Goal: Task Accomplishment & Management: Use online tool/utility

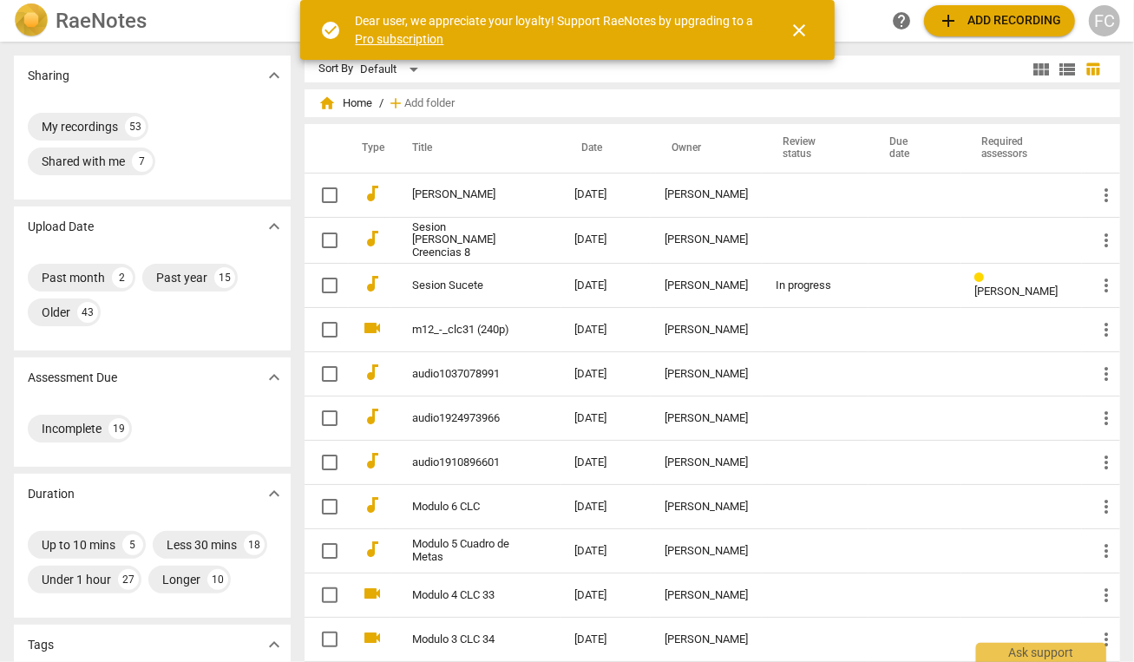
click at [797, 30] on span "close" at bounding box center [800, 30] width 21 height 21
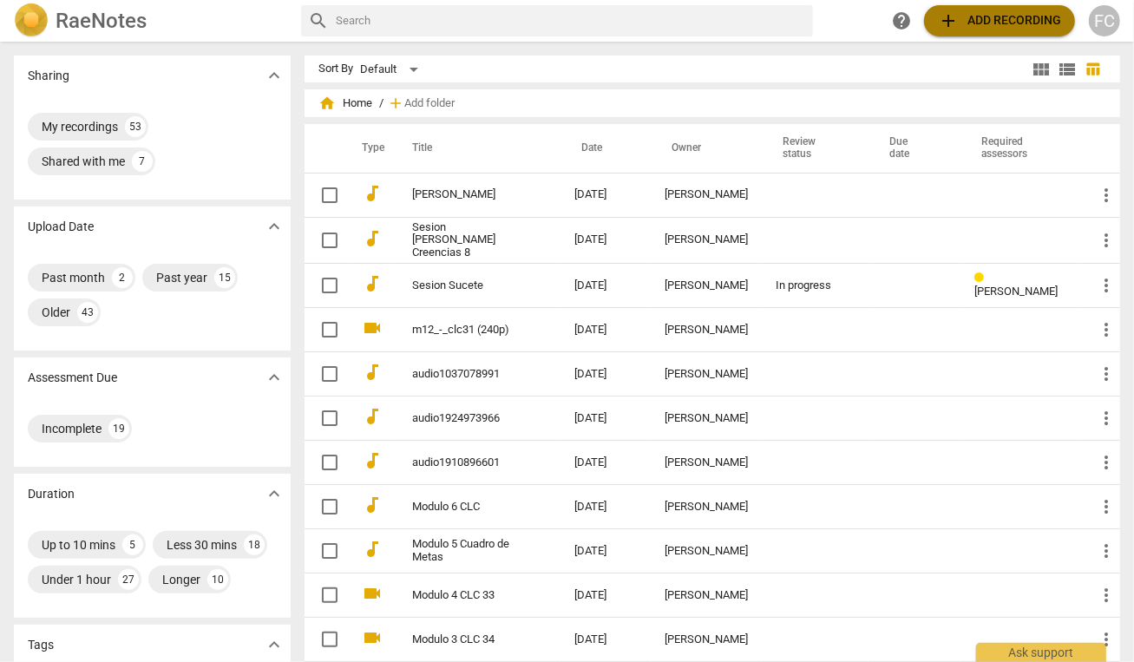
click at [980, 18] on span "add Add recording" at bounding box center [999, 20] width 123 height 21
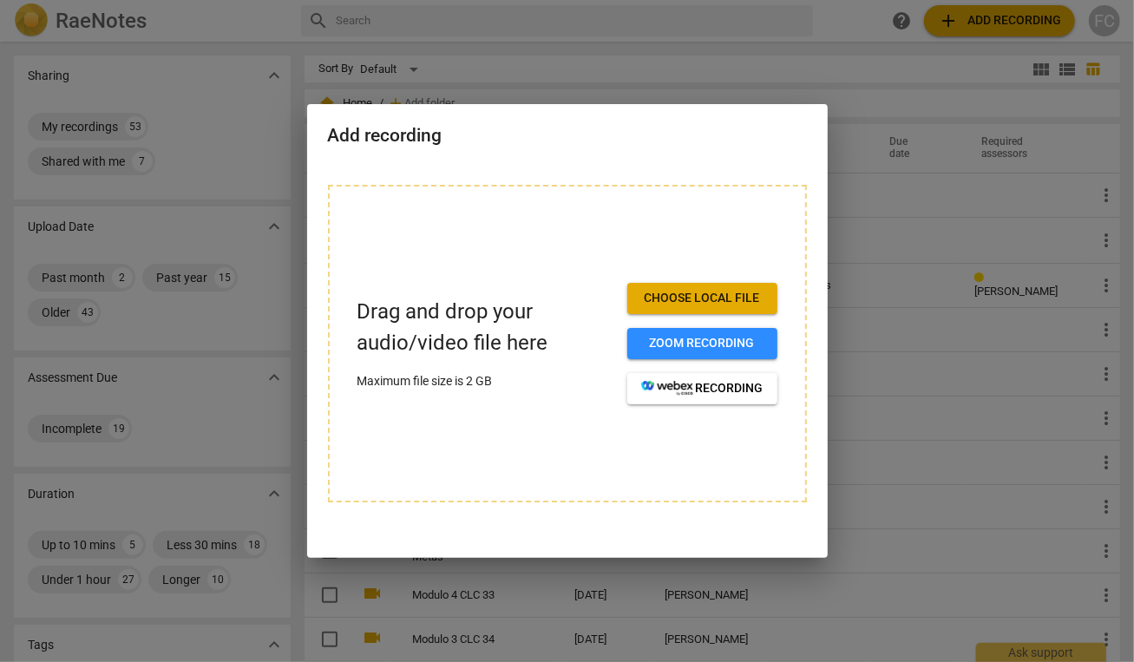
click at [810, 21] on div at bounding box center [567, 331] width 1134 height 662
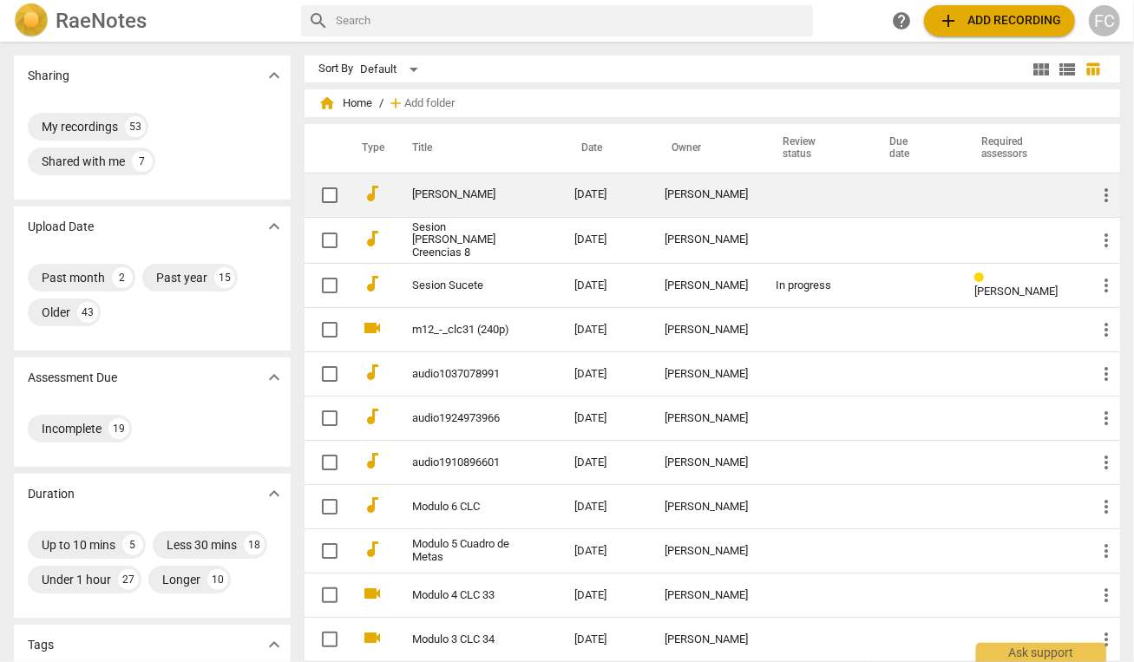
click at [434, 198] on link "[PERSON_NAME]" at bounding box center [462, 194] width 100 height 13
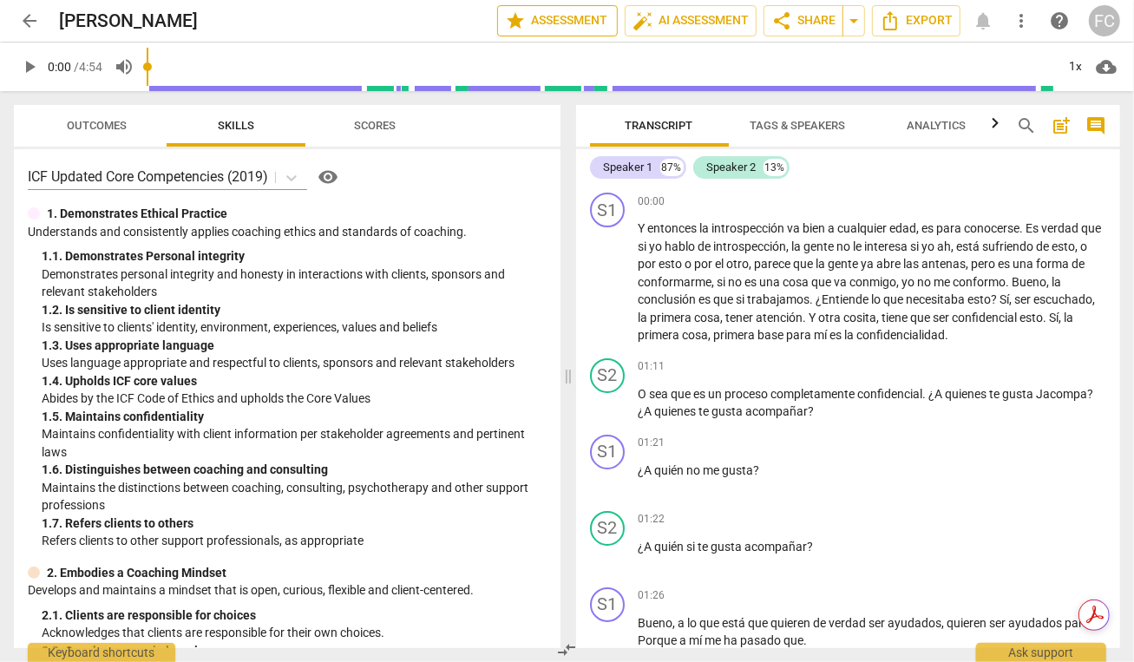
drag, startPoint x: 680, startPoint y: 19, endPoint x: 559, endPoint y: 12, distance: 121.7
click at [559, 10] on div "arrow_back Angela edit star Assessment auto_fix_high AI Assessment share Share …" at bounding box center [567, 20] width 1106 height 31
click at [560, 20] on span "star Assessment" at bounding box center [557, 20] width 105 height 21
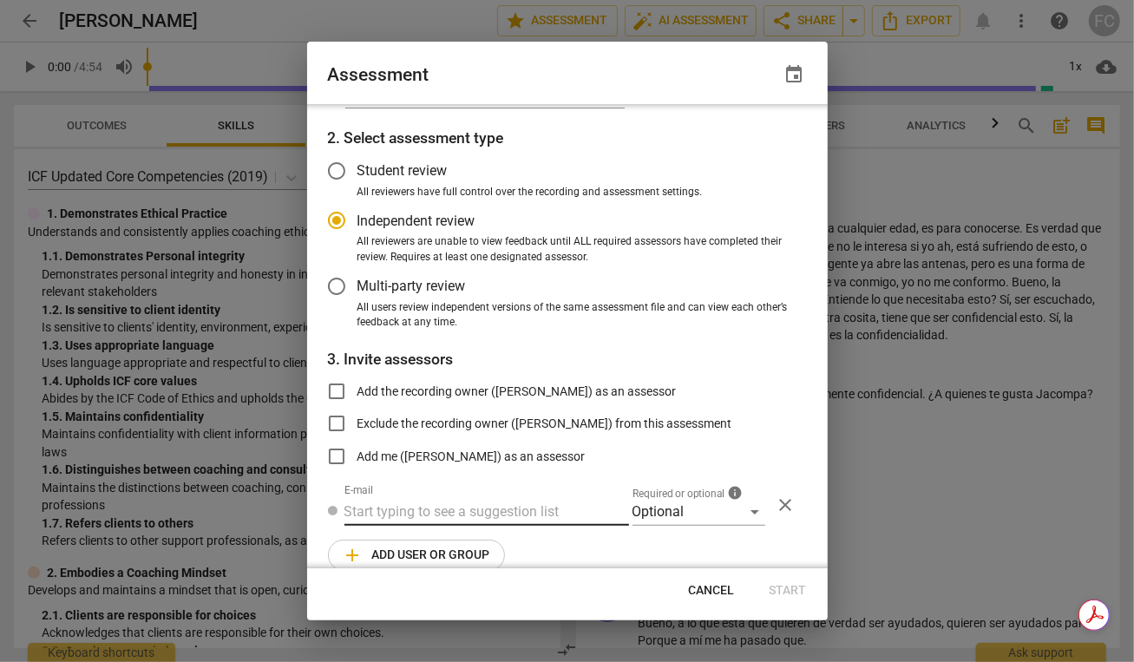
scroll to position [75, 0]
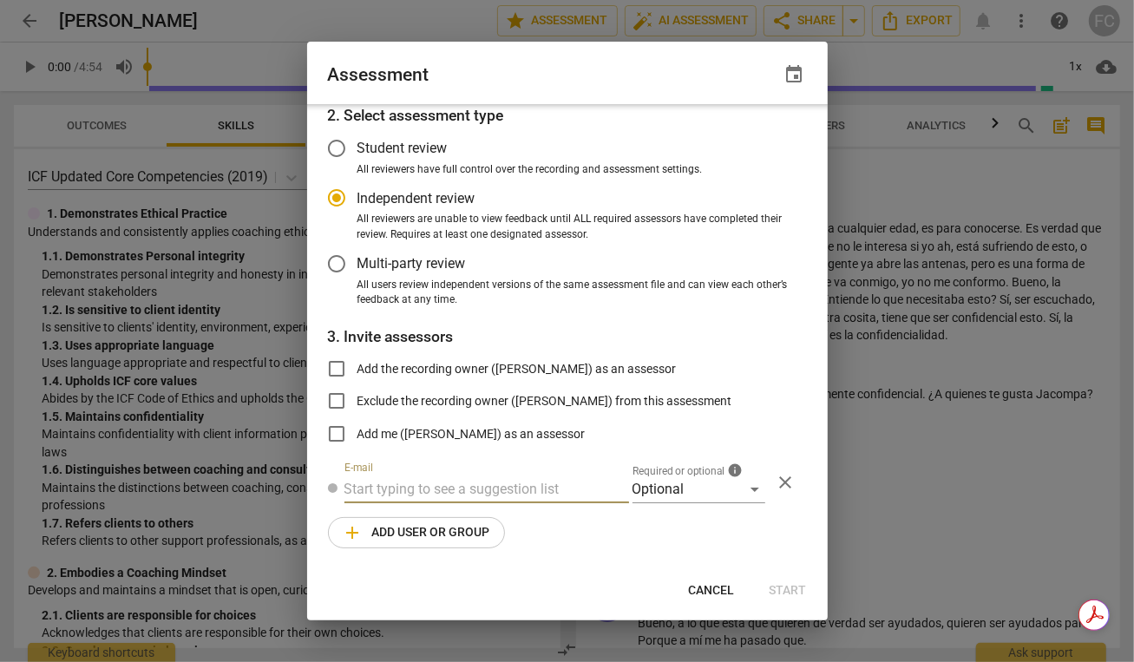
click at [477, 489] on input "text" at bounding box center [486, 490] width 285 height 28
click at [703, 589] on span "Cancel" at bounding box center [712, 590] width 46 height 17
radio input "false"
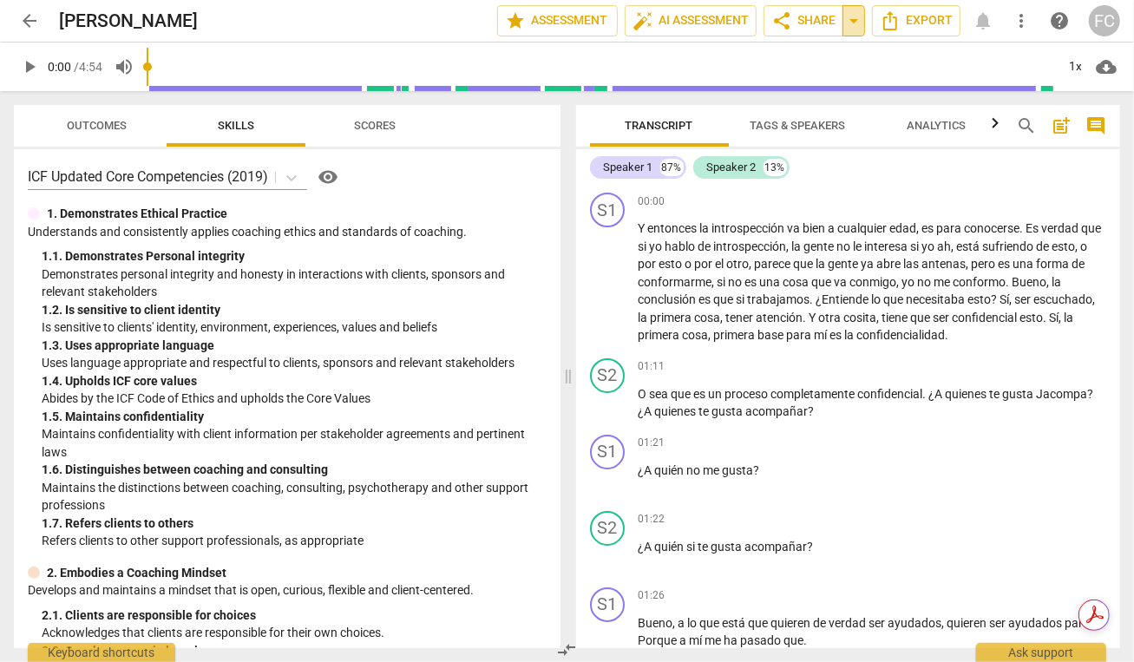
click at [850, 18] on span "arrow_drop_down" at bounding box center [853, 20] width 21 height 21
click at [788, 20] on span "share" at bounding box center [781, 20] width 21 height 21
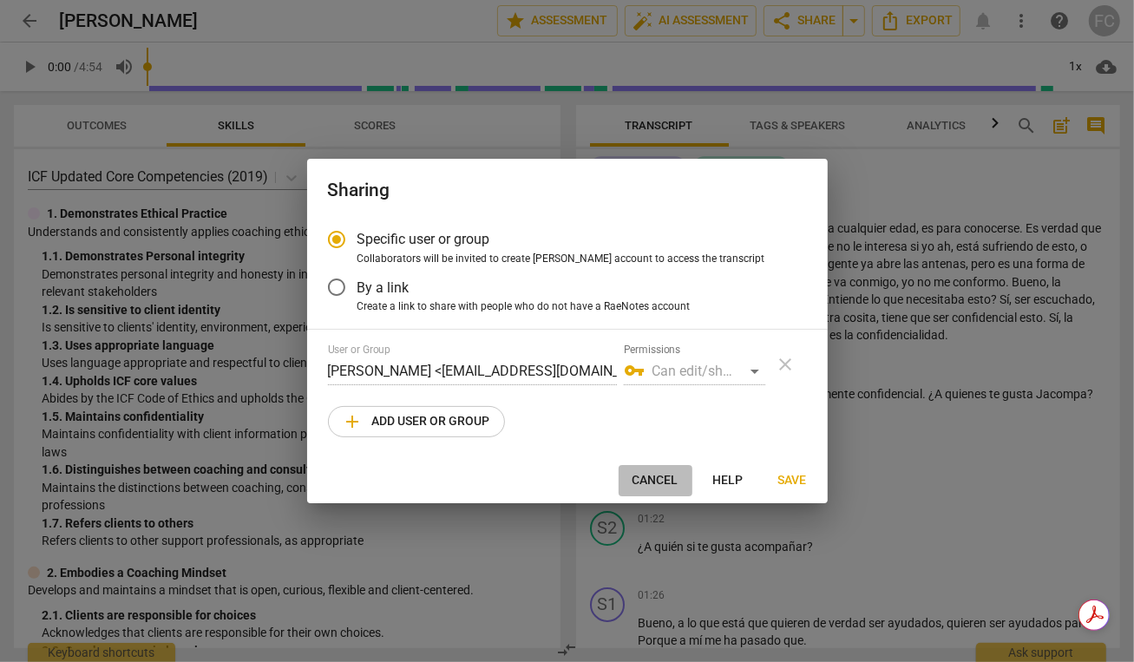
click at [653, 478] on span "Cancel" at bounding box center [656, 480] width 46 height 17
radio input "false"
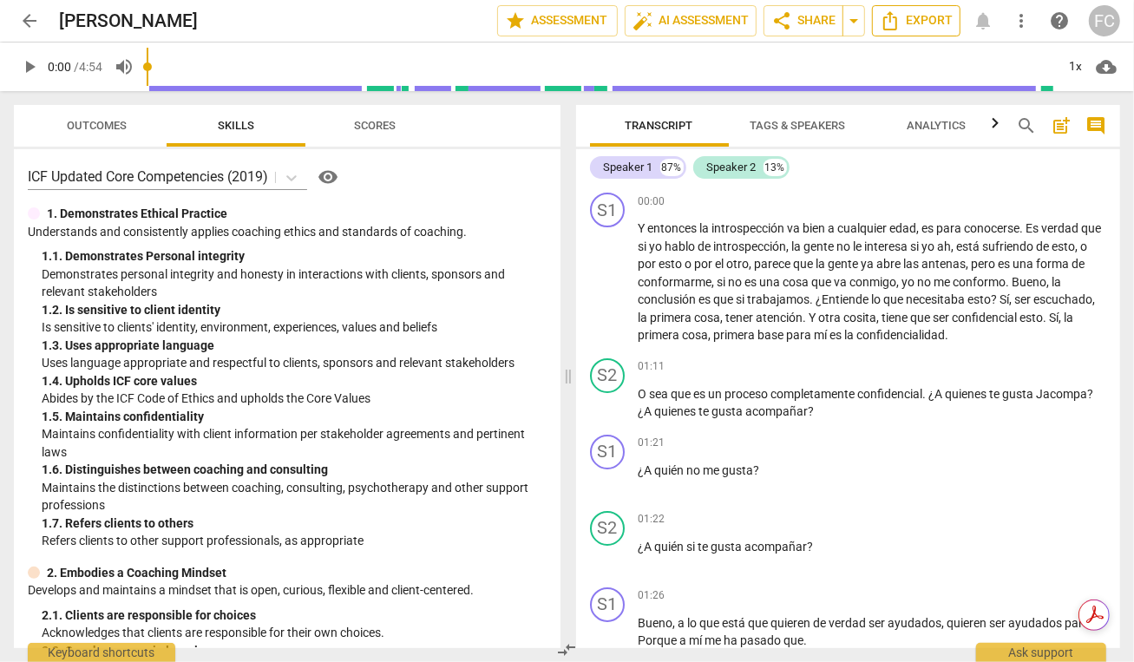
click at [929, 22] on span "Export" at bounding box center [916, 20] width 73 height 21
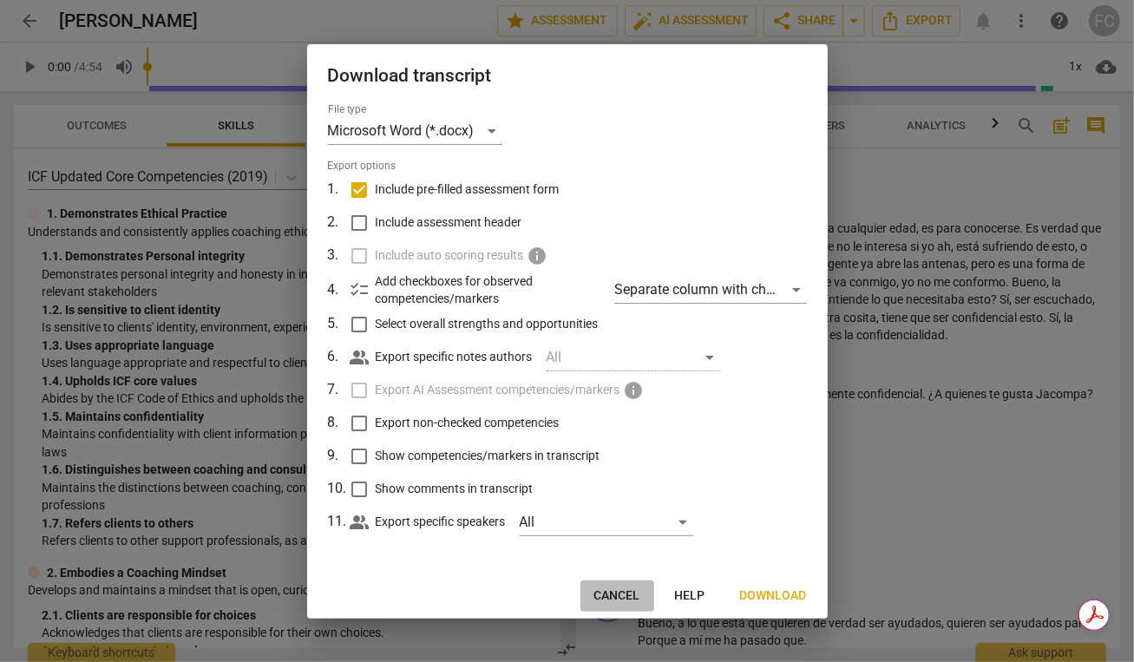
click at [612, 594] on span "Cancel" at bounding box center [617, 595] width 46 height 17
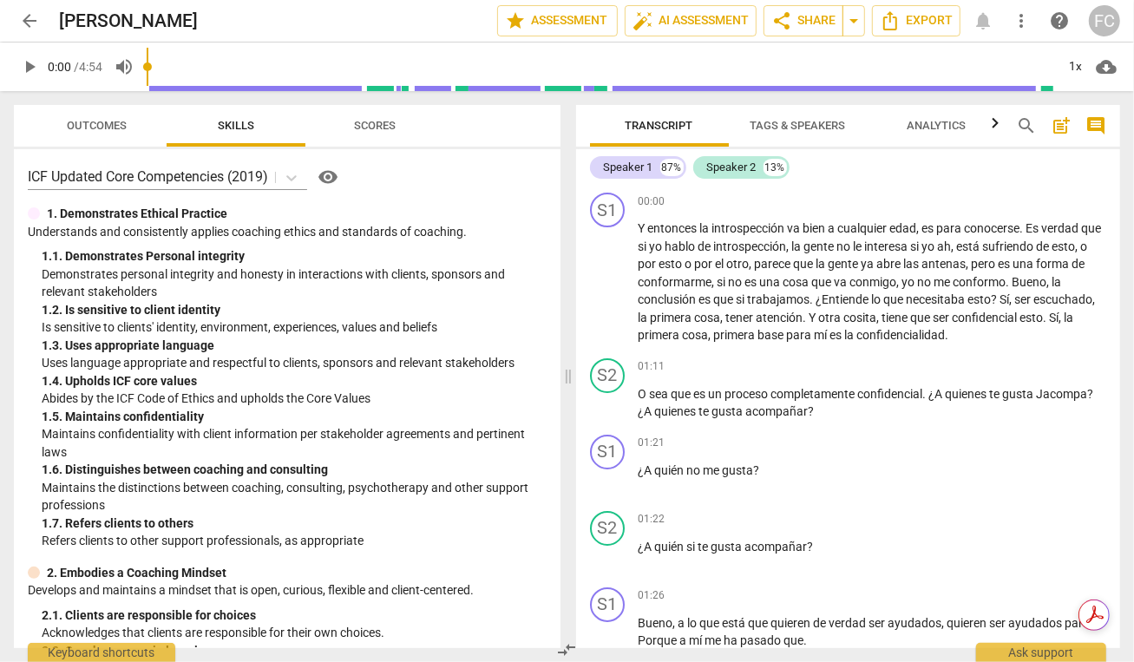
click at [29, 19] on span "arrow_back" at bounding box center [29, 20] width 21 height 21
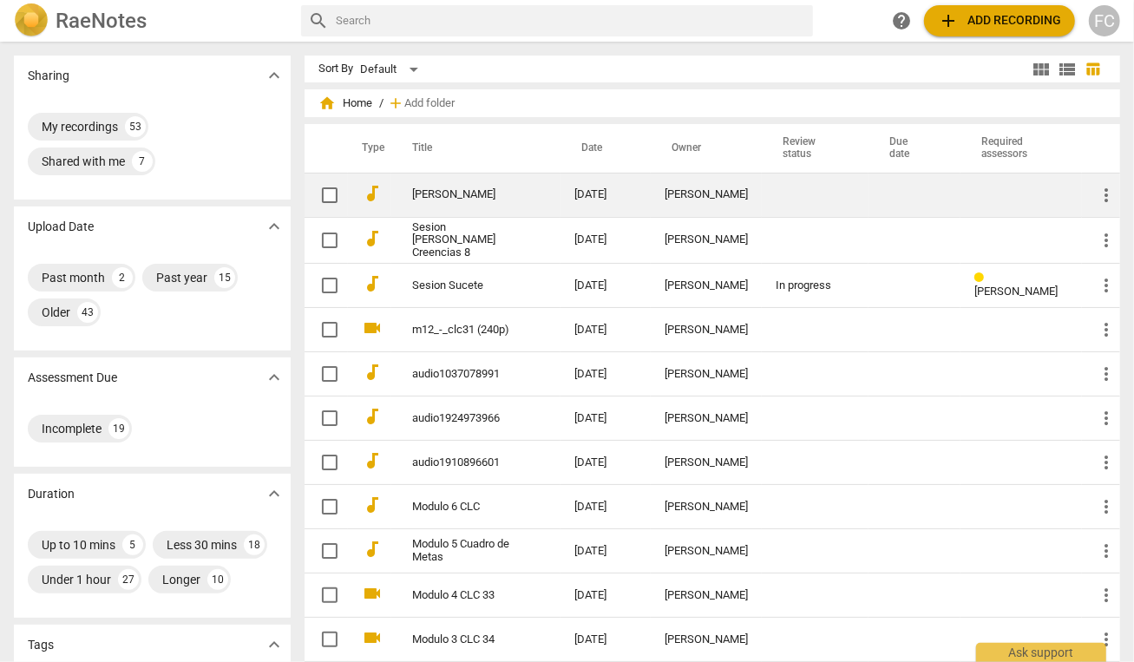
click at [424, 191] on link "[PERSON_NAME]" at bounding box center [462, 194] width 100 height 13
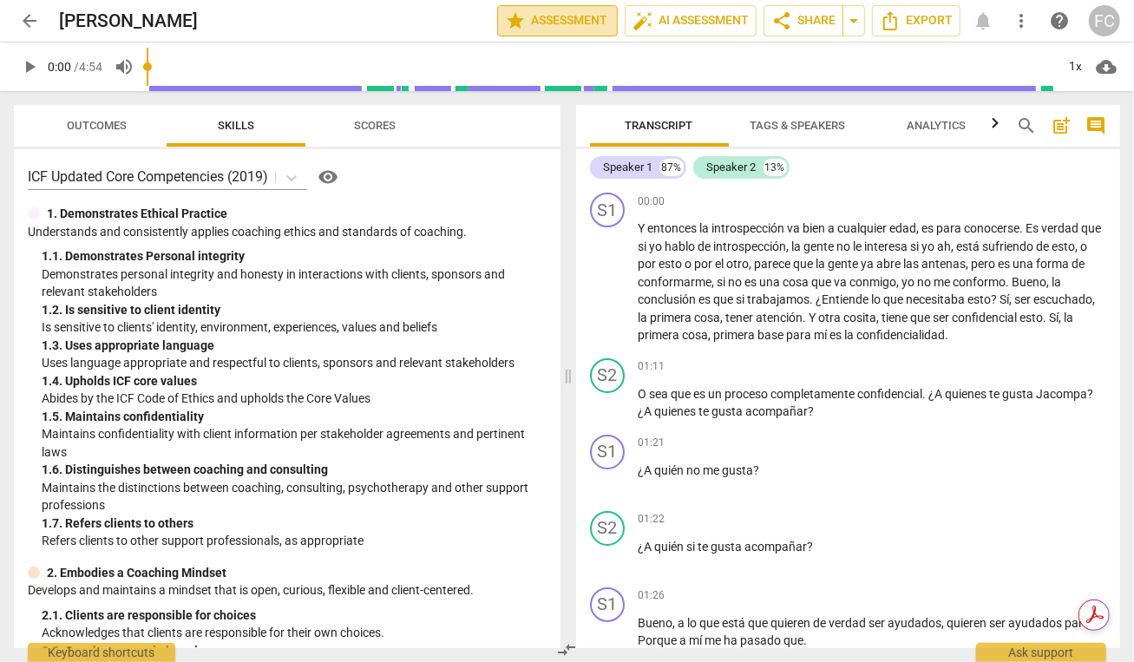
click at [572, 21] on span "star Assessment" at bounding box center [557, 20] width 105 height 21
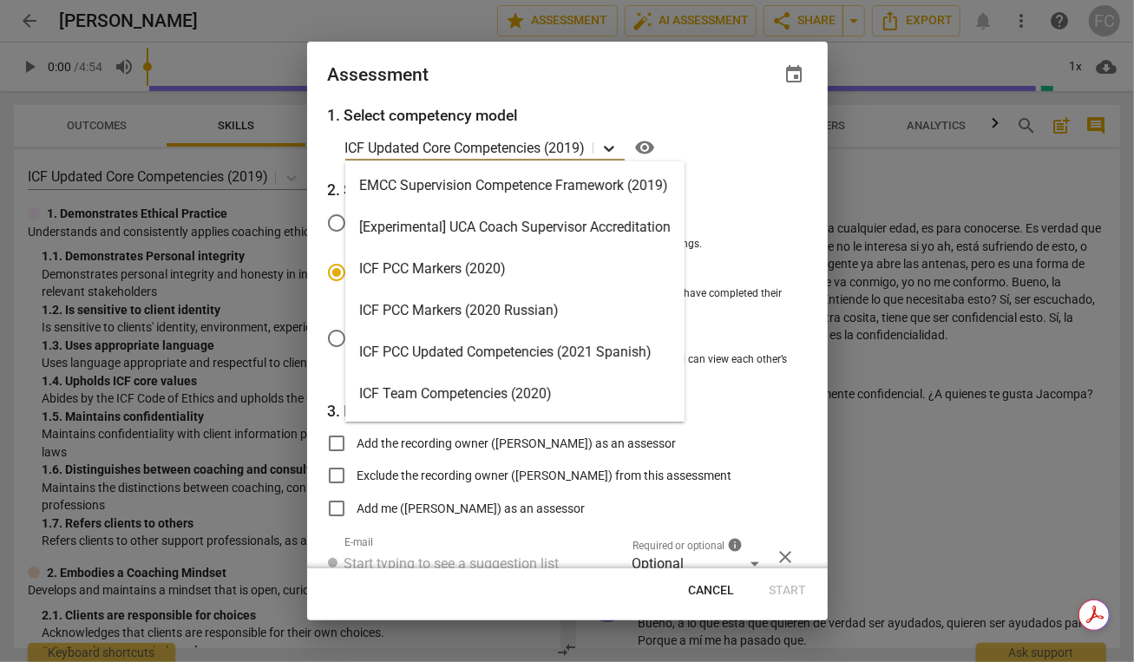
click at [608, 147] on icon at bounding box center [609, 149] width 10 height 6
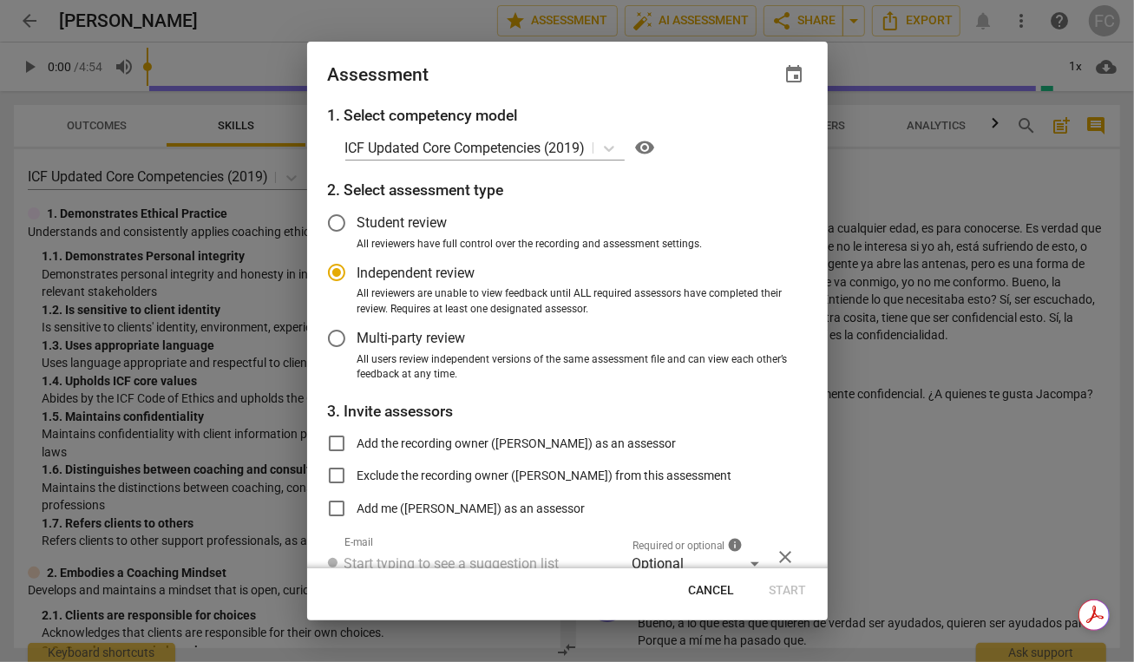
click at [607, 66] on div "Assessment event" at bounding box center [567, 74] width 479 height 24
click at [353, 22] on div at bounding box center [567, 331] width 1134 height 662
radio input "false"
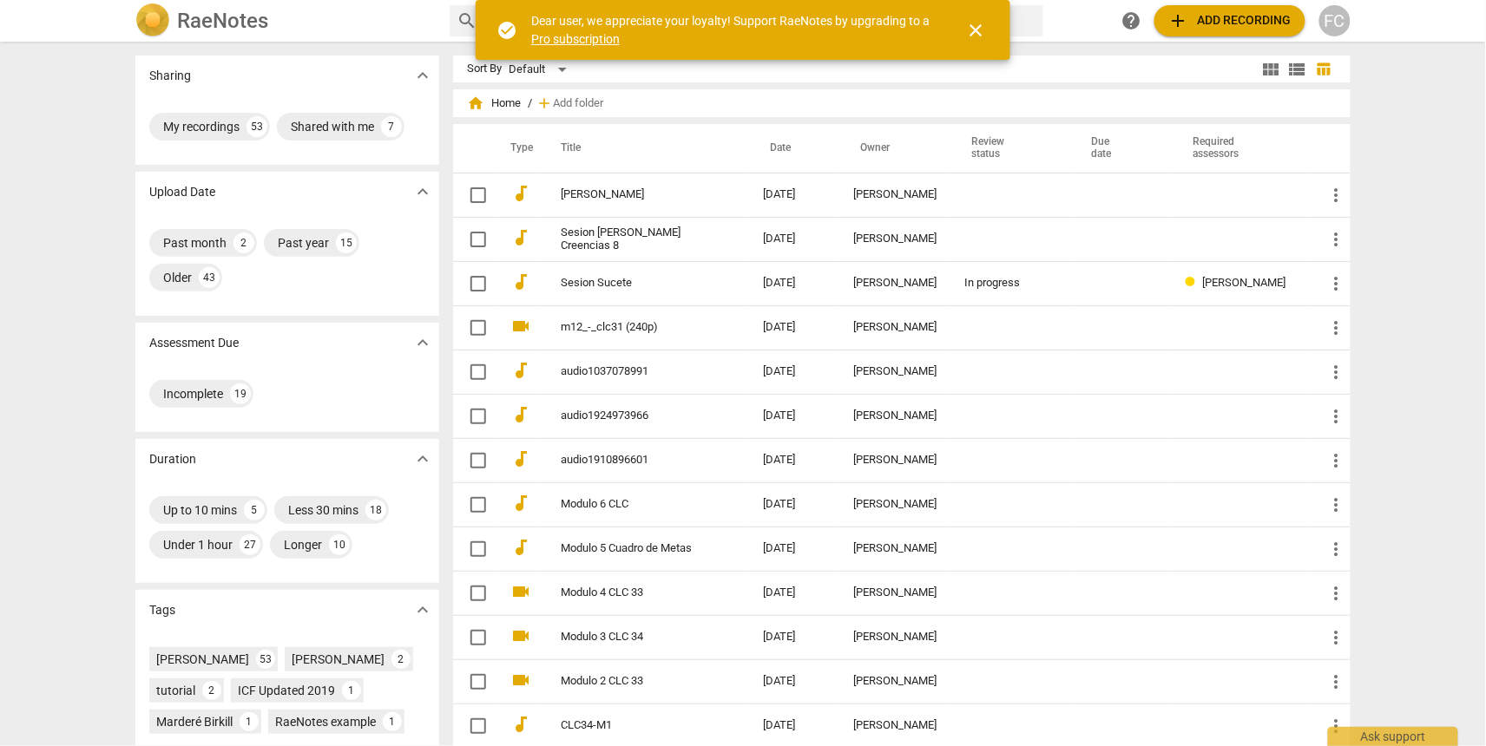
click at [974, 29] on span "close" at bounding box center [975, 30] width 21 height 21
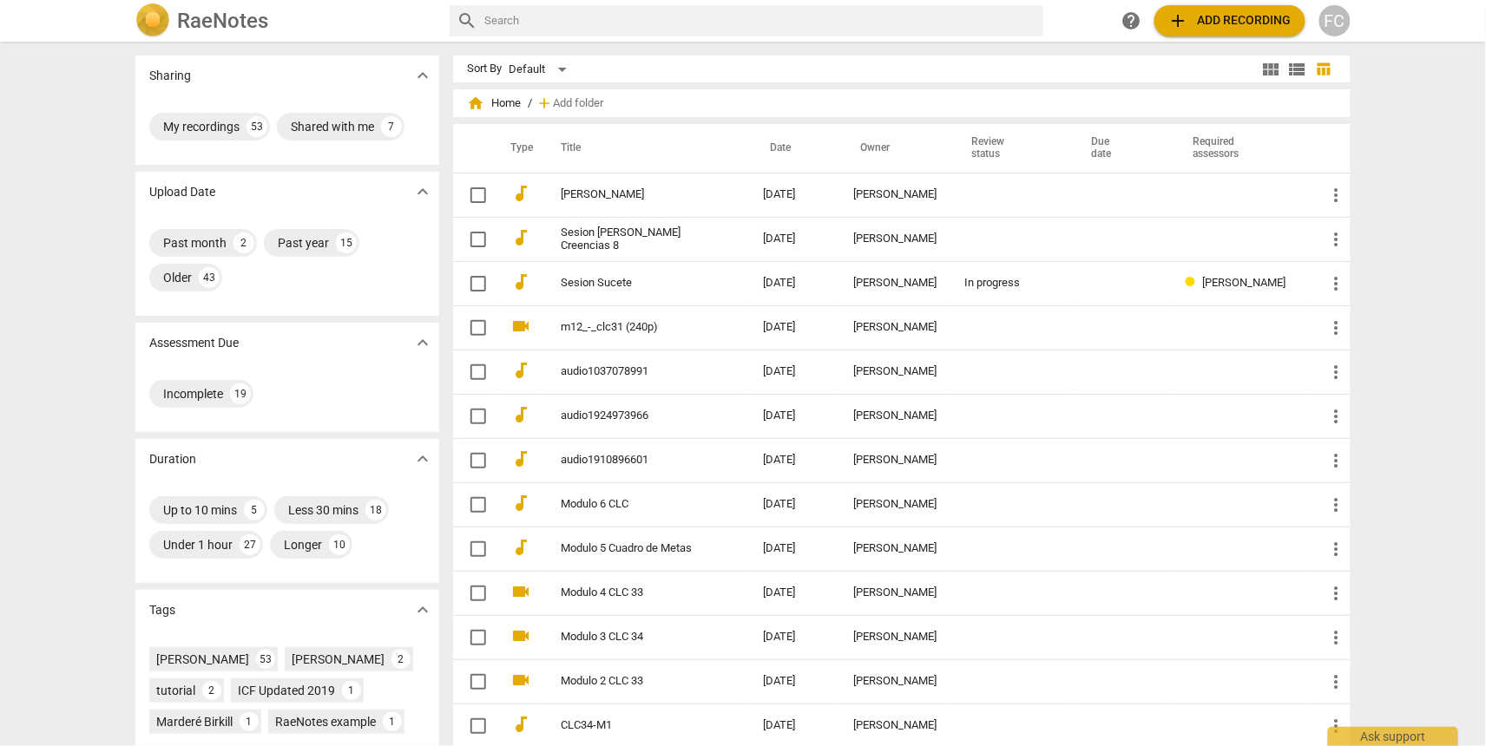
click at [1216, 21] on span "add Add recording" at bounding box center [1229, 20] width 123 height 21
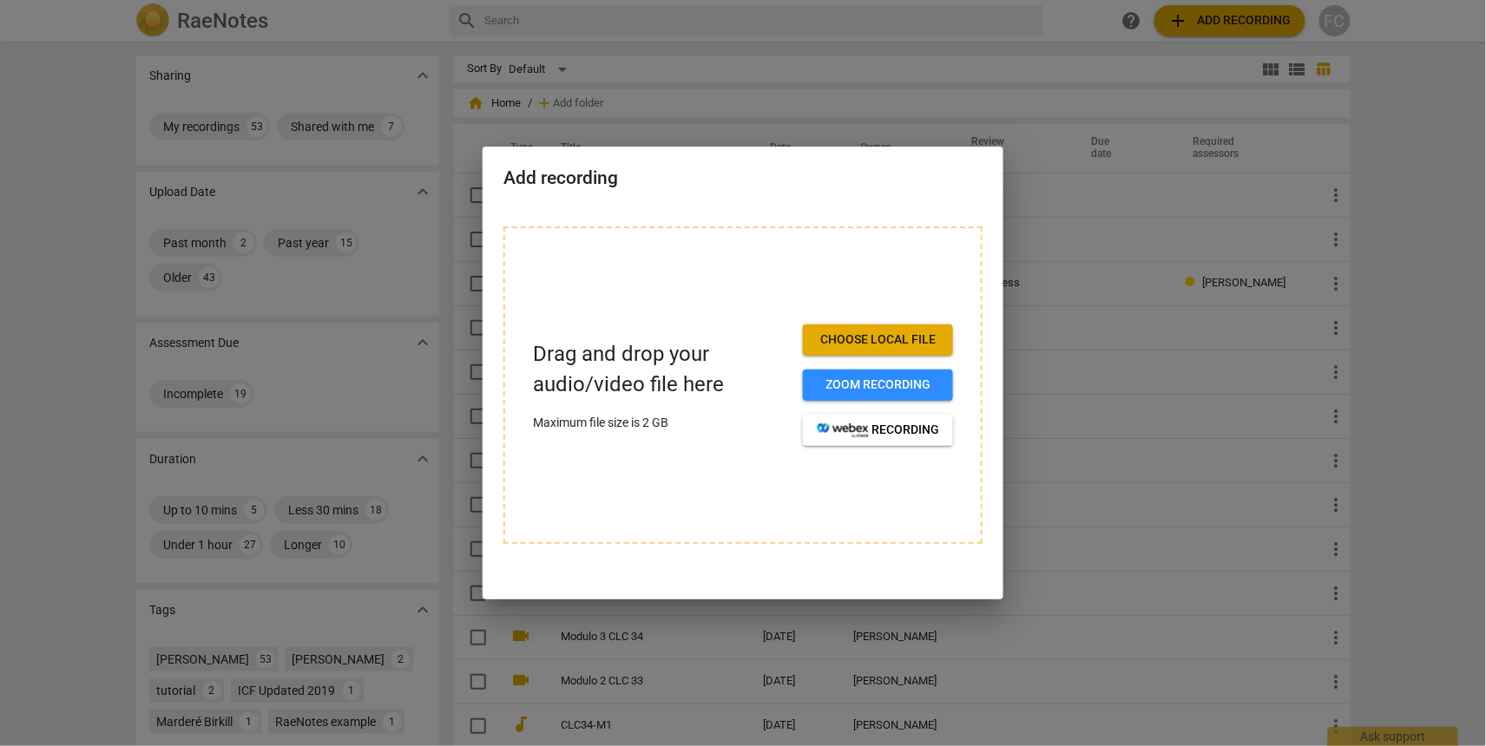
click at [885, 343] on span "Choose local file" at bounding box center [878, 339] width 122 height 17
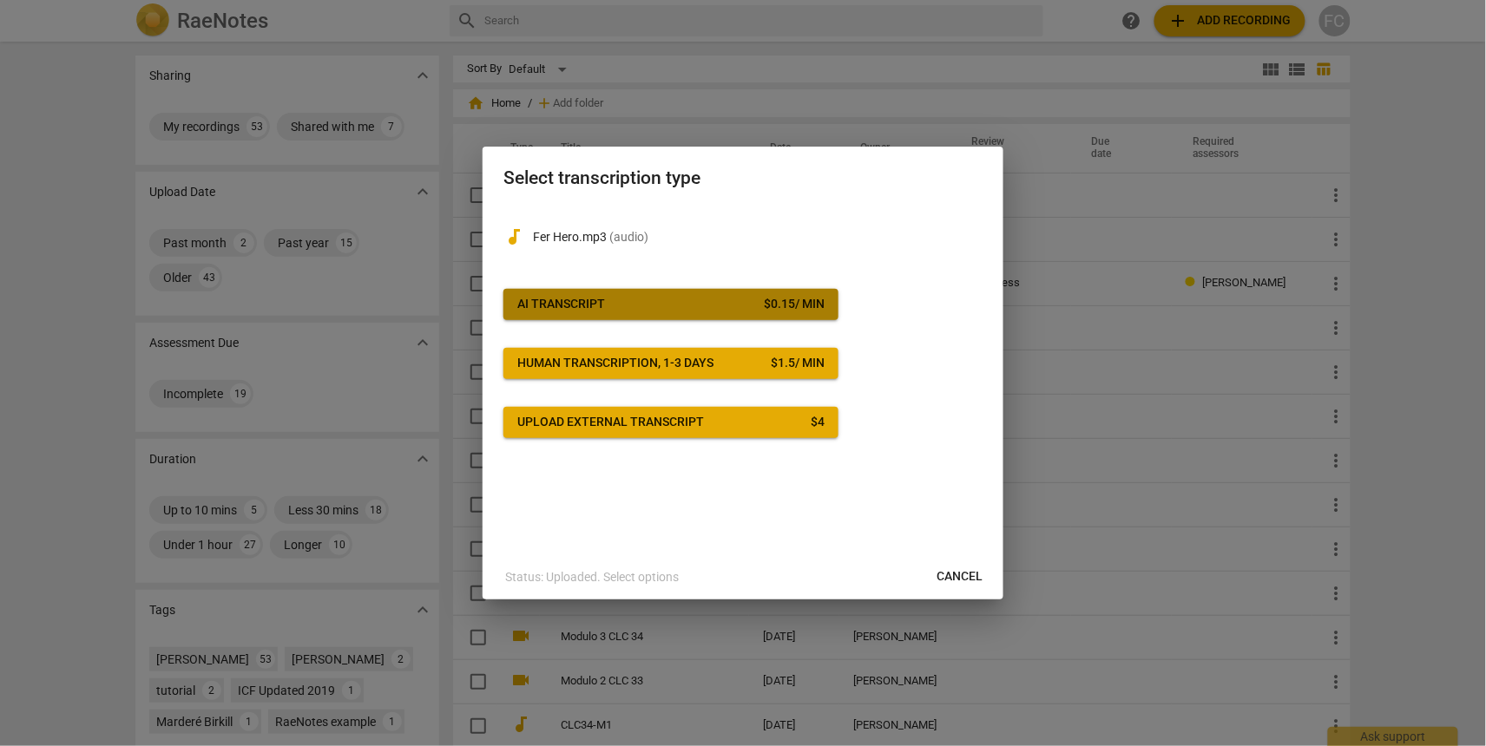
click at [646, 305] on span "AI Transcript $ 0.15 / min" at bounding box center [670, 304] width 307 height 17
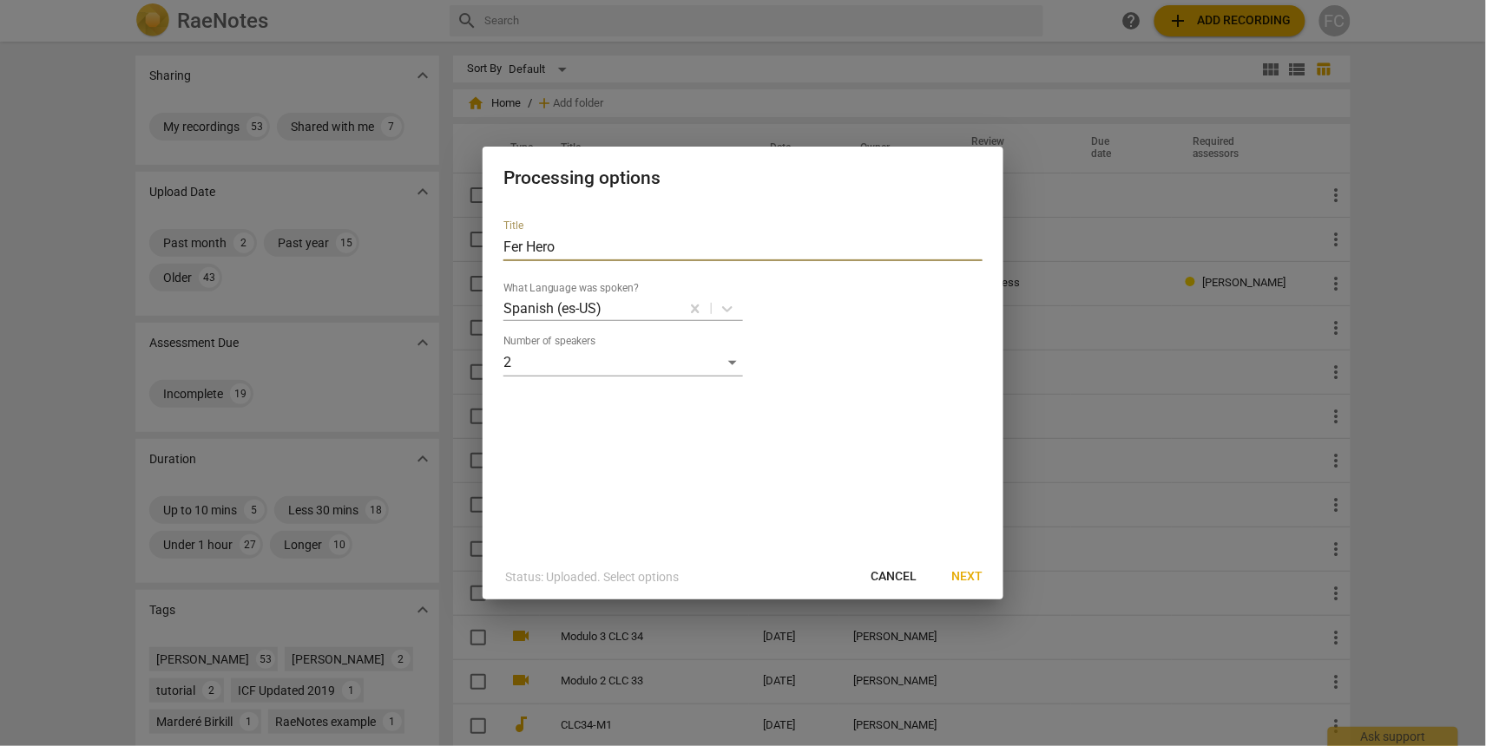
drag, startPoint x: 574, startPoint y: 247, endPoint x: 451, endPoint y: 244, distance: 123.3
click at [451, 245] on div "Processing options Title Fer Hero What Language was spoken? Spanish (es-US) Num…" at bounding box center [743, 373] width 1486 height 746
type input "Sesion Fer"
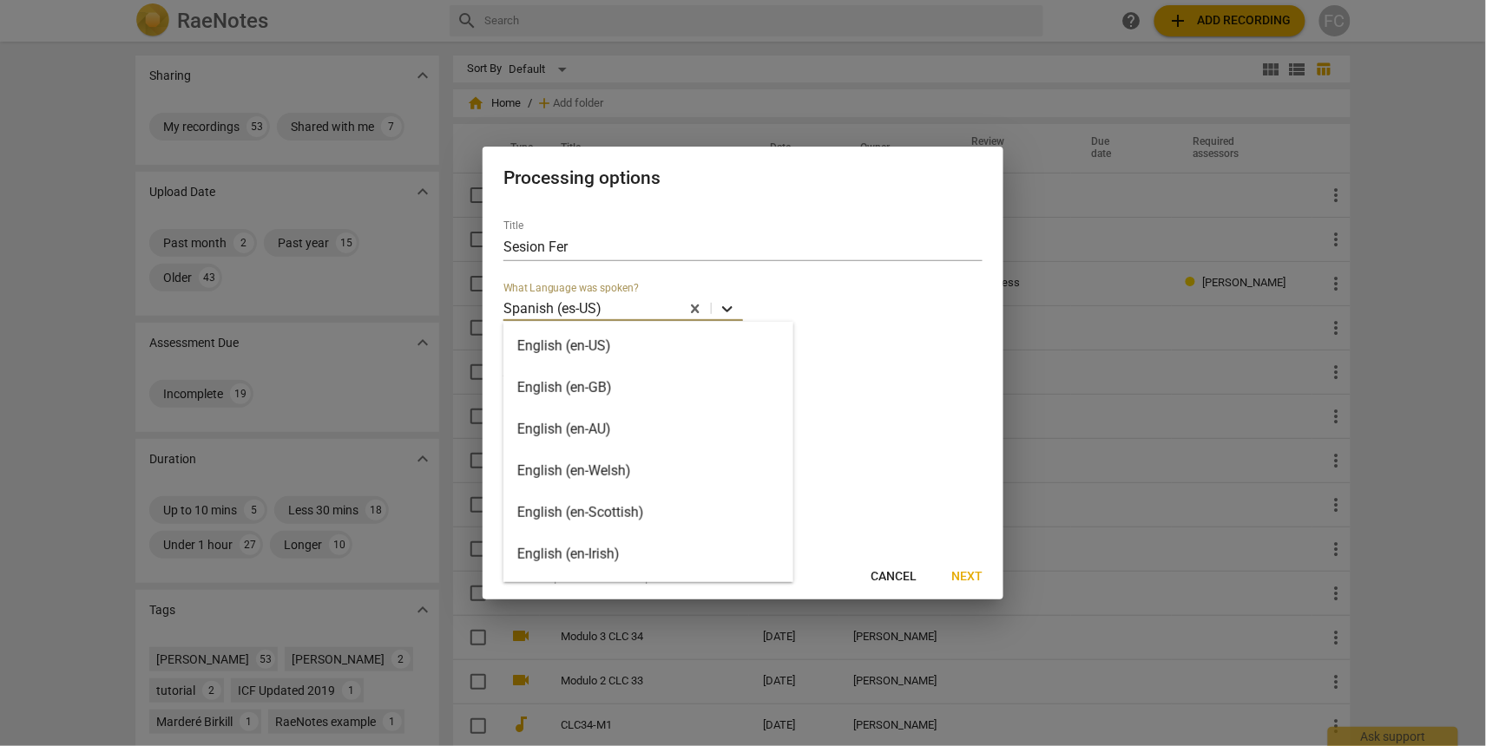
click at [729, 309] on icon at bounding box center [727, 309] width 10 height 6
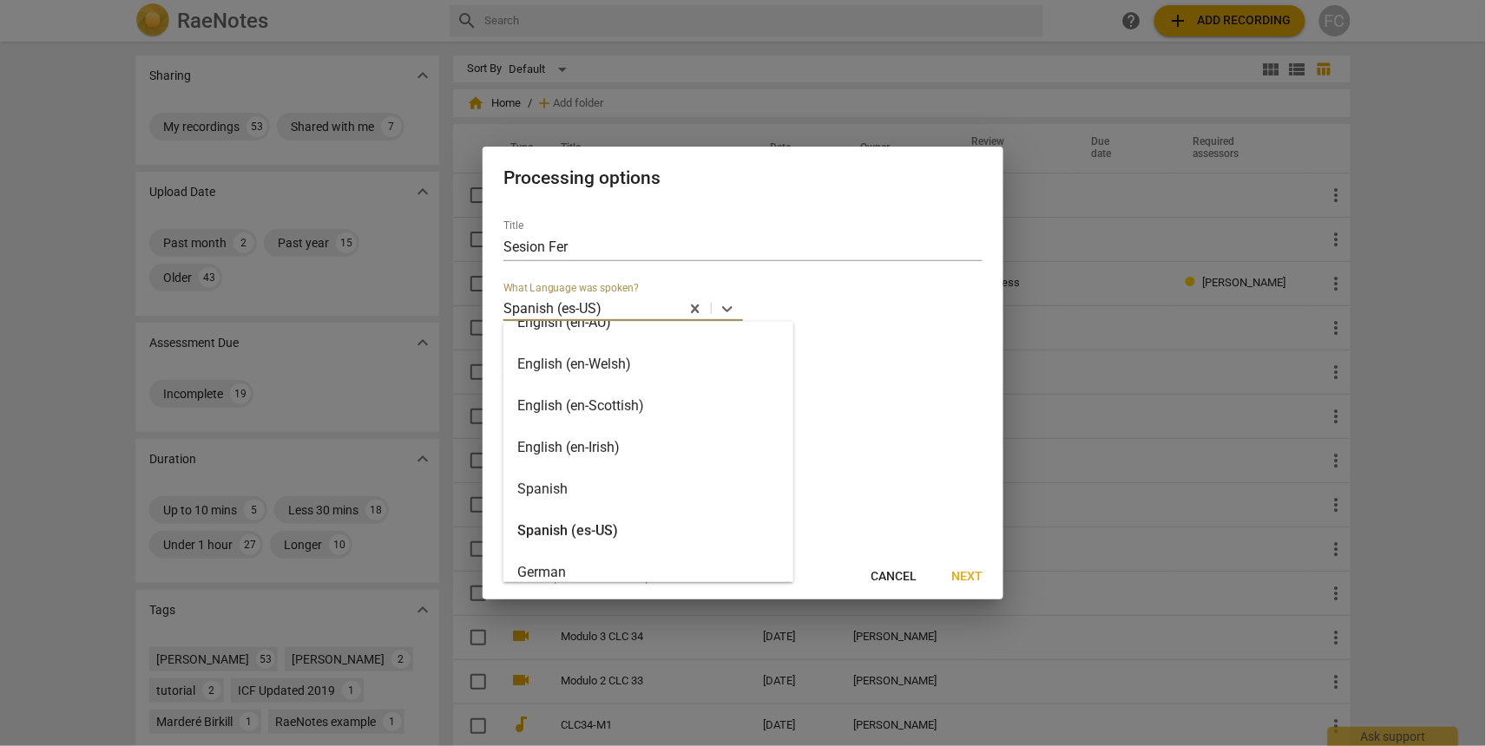
scroll to position [78, 0]
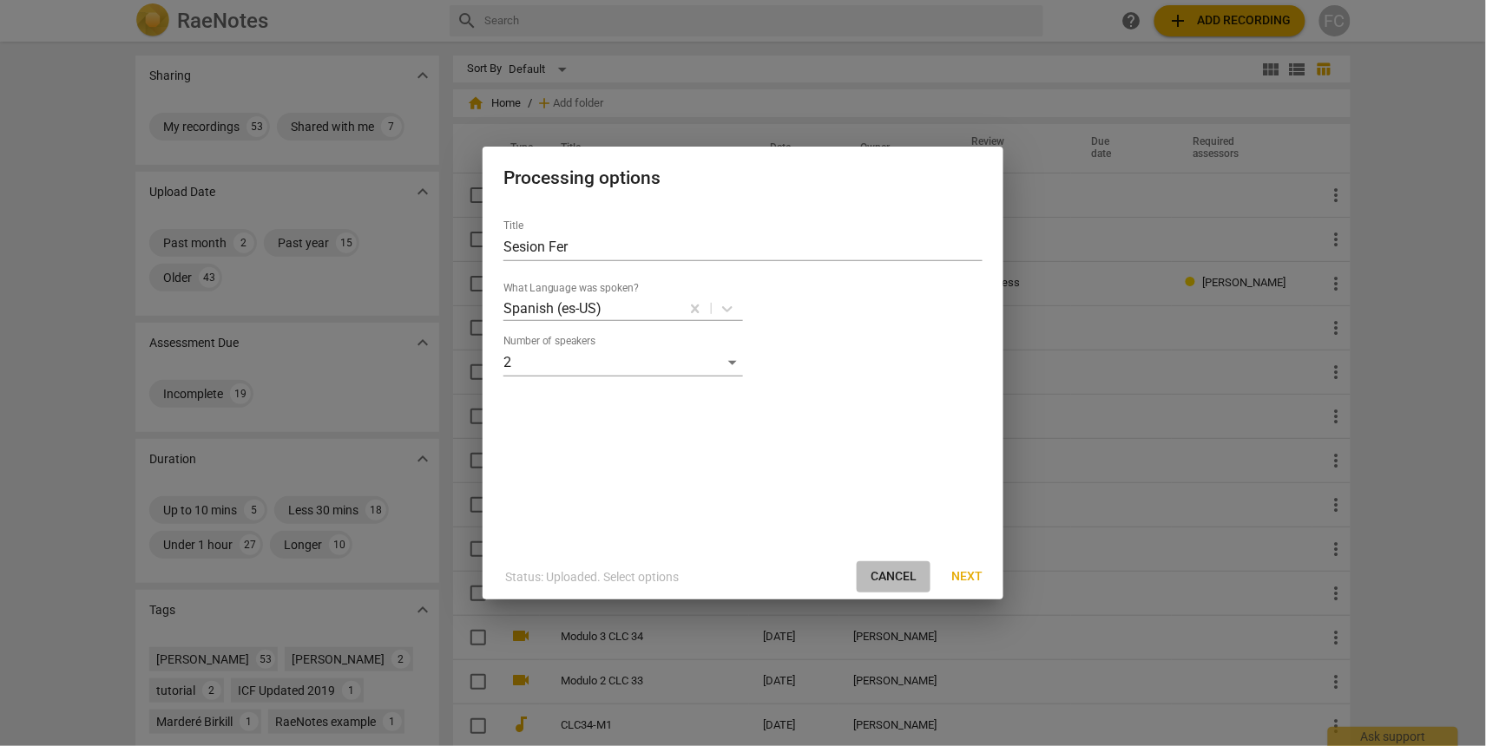
click at [889, 567] on button "Cancel" at bounding box center [893, 576] width 74 height 31
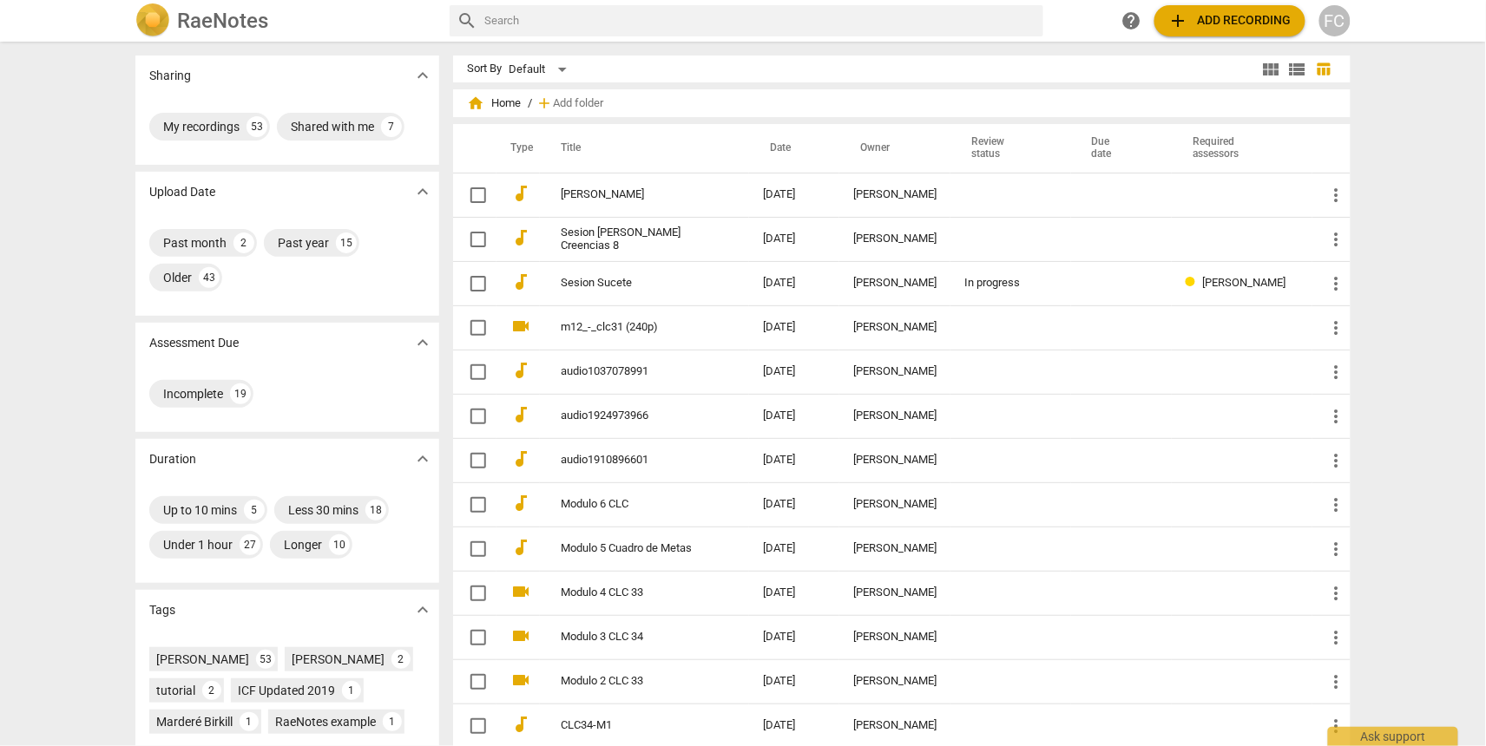
click at [572, 194] on link "[PERSON_NAME]" at bounding box center [631, 194] width 140 height 13
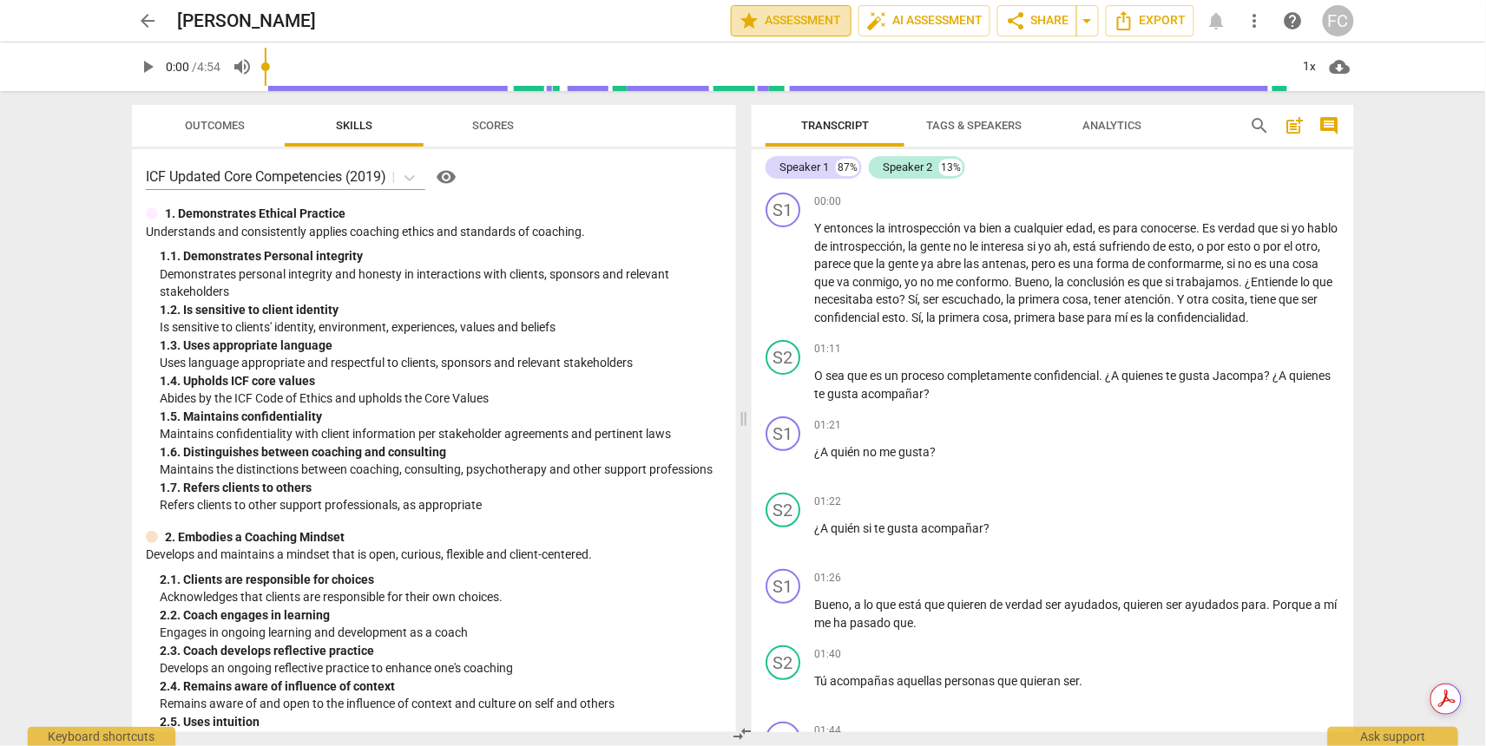
click at [808, 20] on span "star Assessment" at bounding box center [790, 20] width 105 height 21
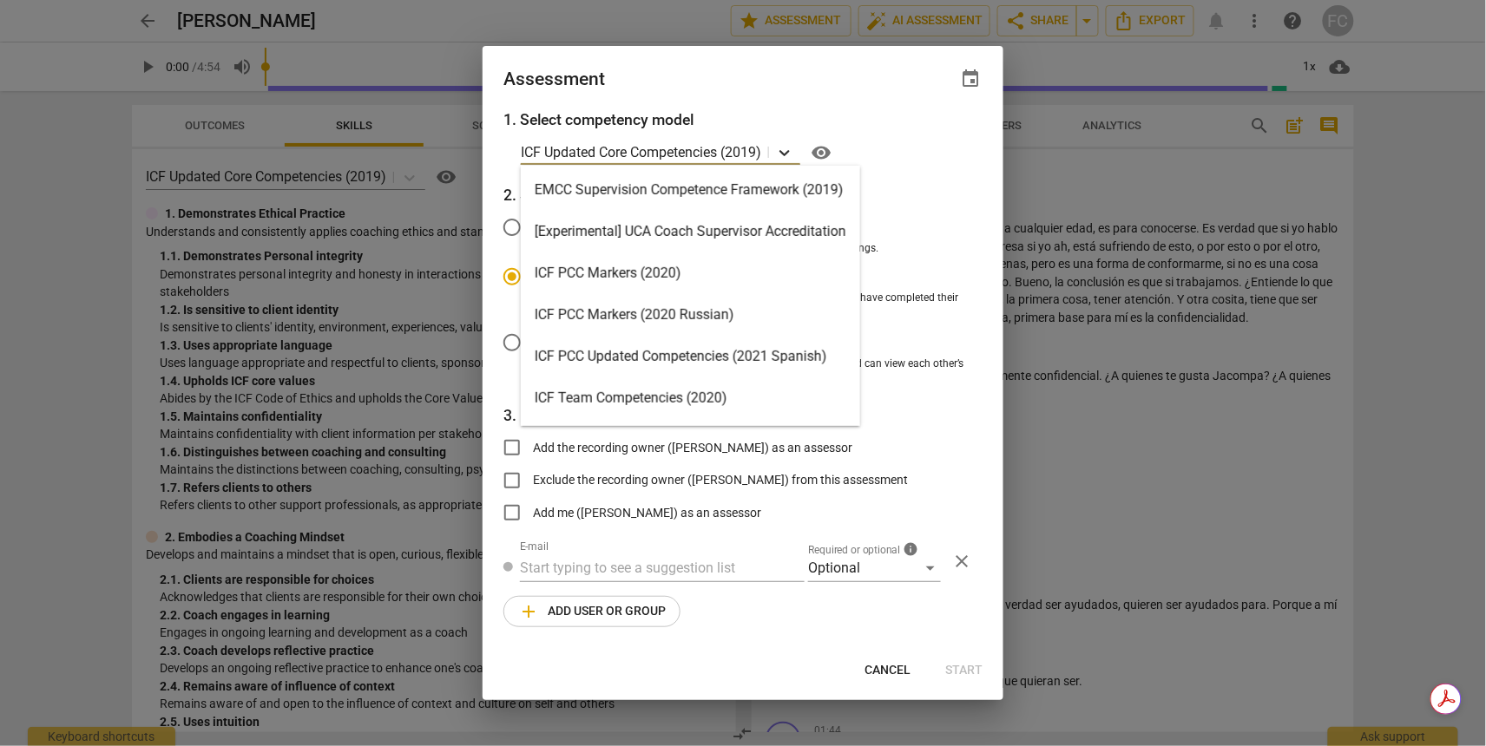
click at [789, 151] on icon at bounding box center [784, 152] width 17 height 17
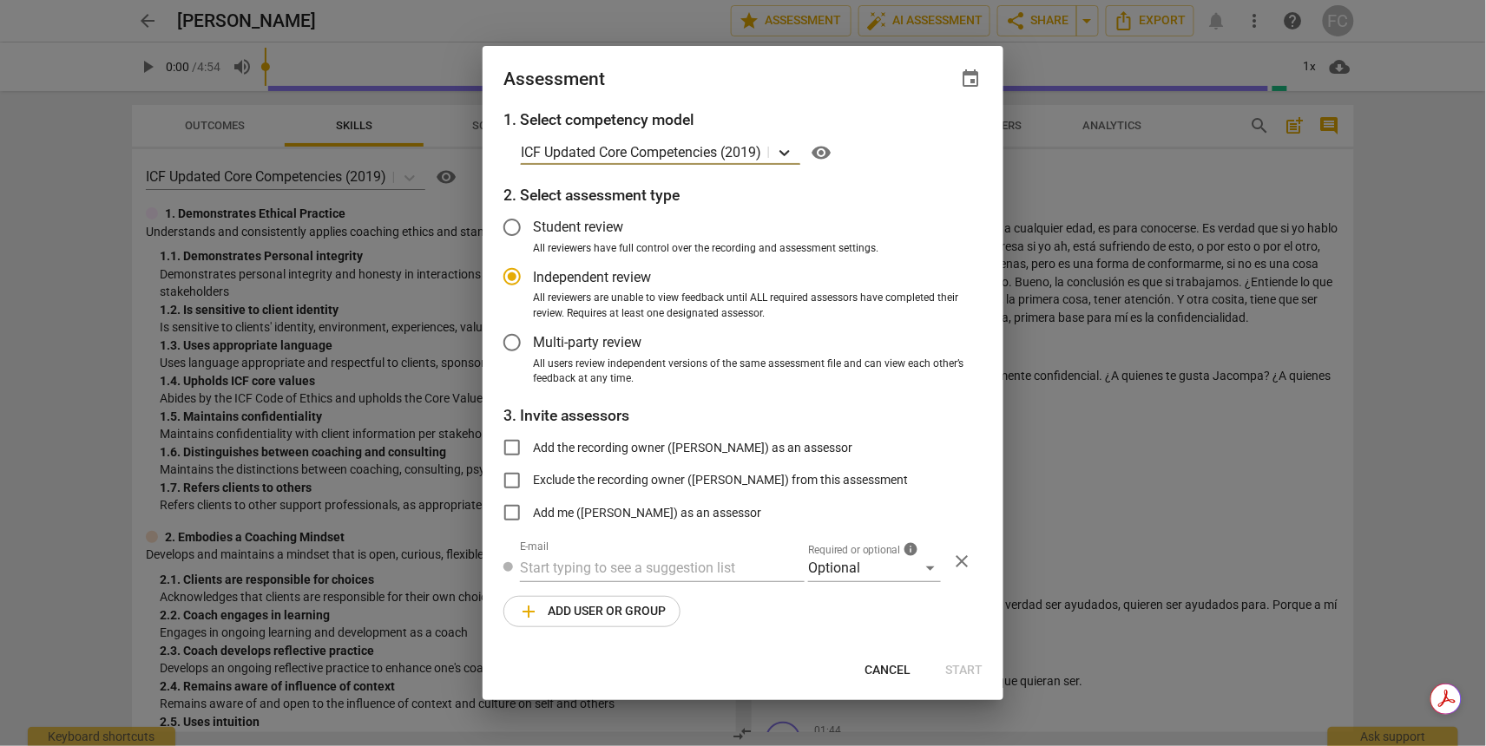
click at [789, 151] on icon at bounding box center [784, 152] width 17 height 17
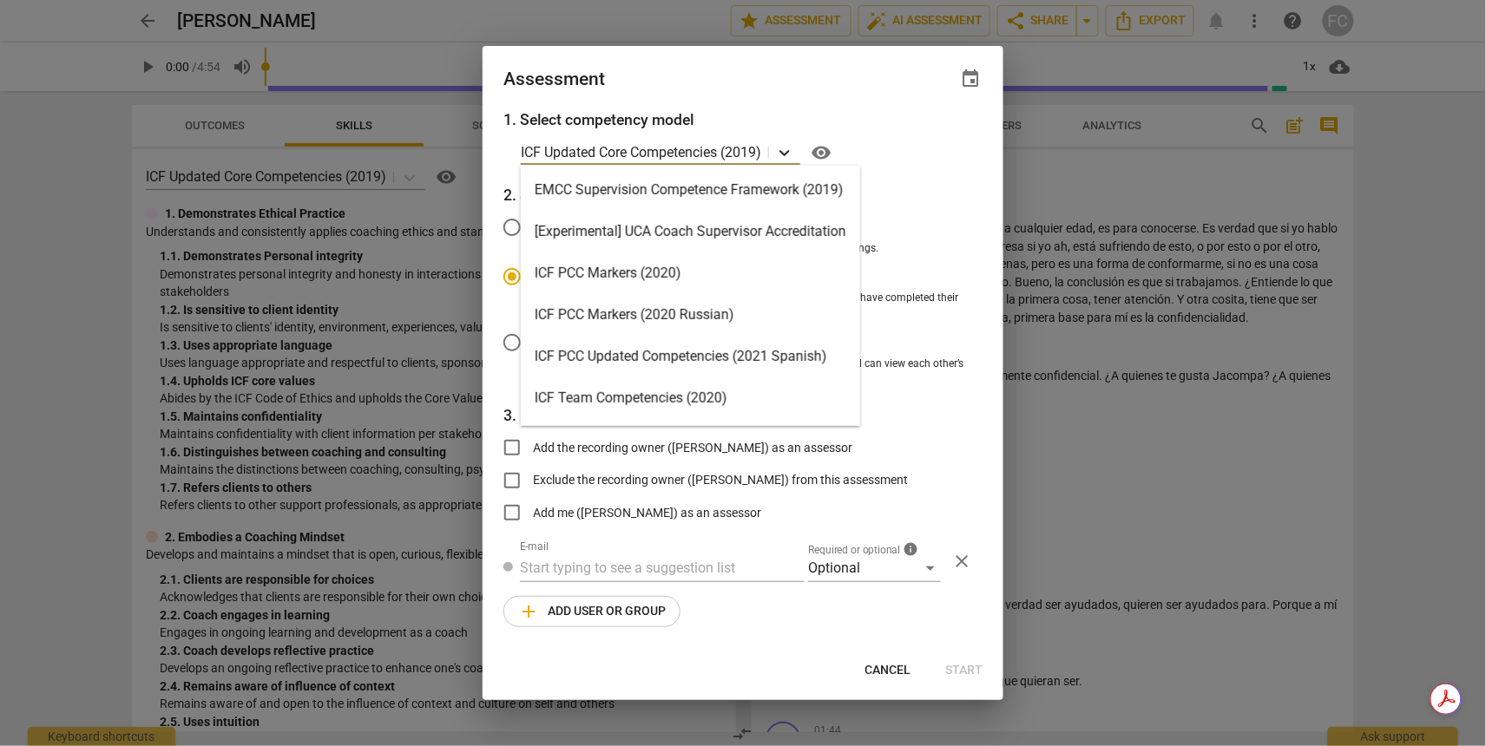
click at [788, 152] on icon at bounding box center [784, 152] width 17 height 17
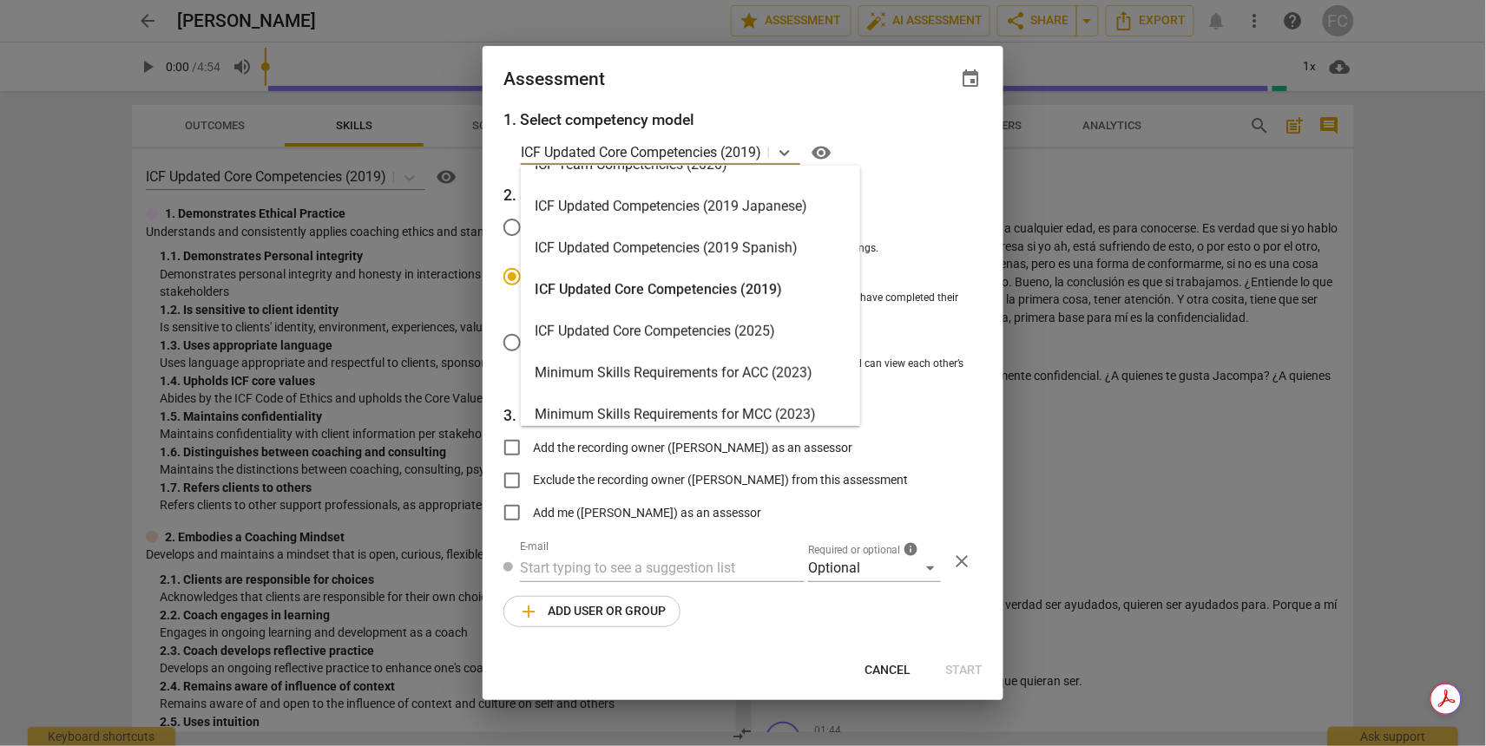
scroll to position [197, 0]
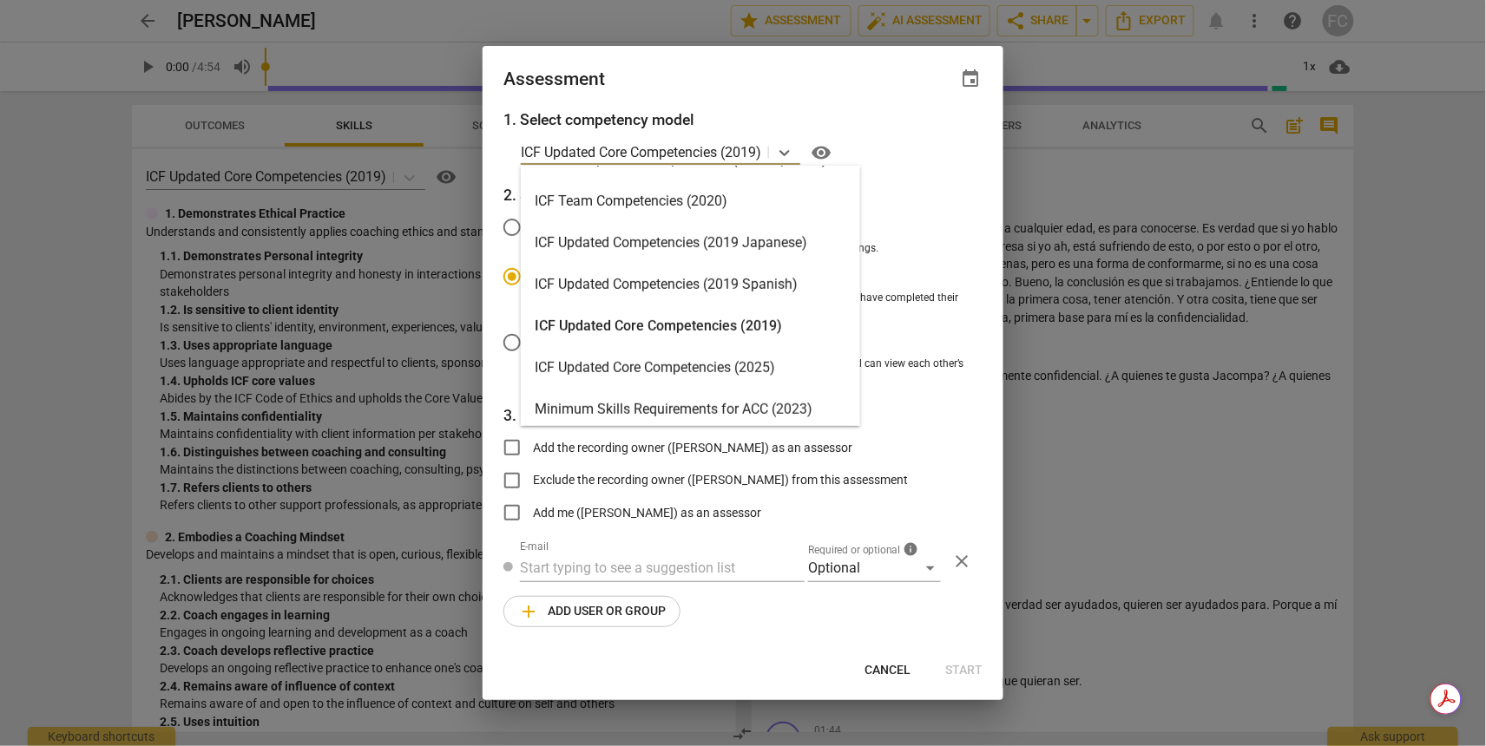
click at [656, 285] on div "ICF Updated Competencies (2019 Spanish)" at bounding box center [690, 285] width 339 height 42
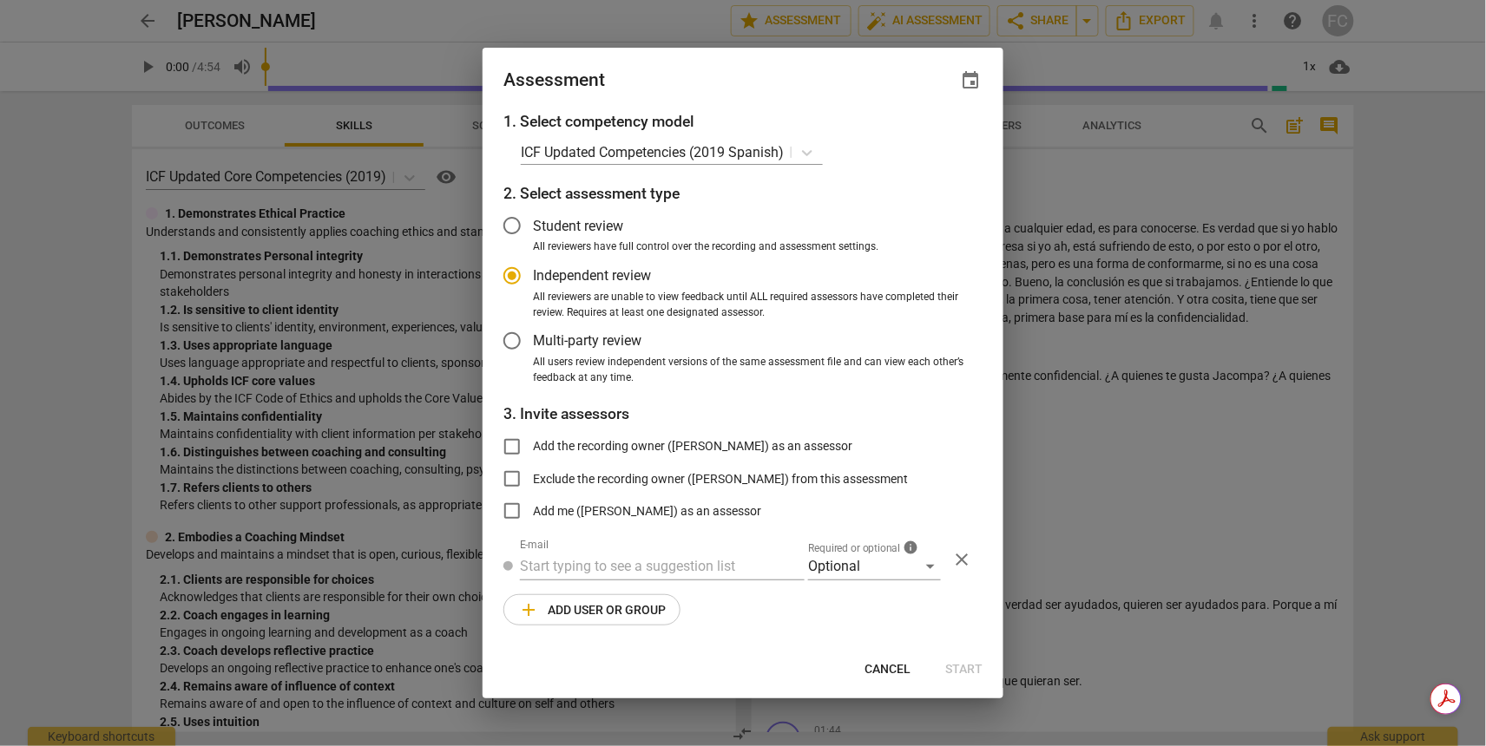
click at [318, 108] on div at bounding box center [743, 373] width 1486 height 746
radio input "false"
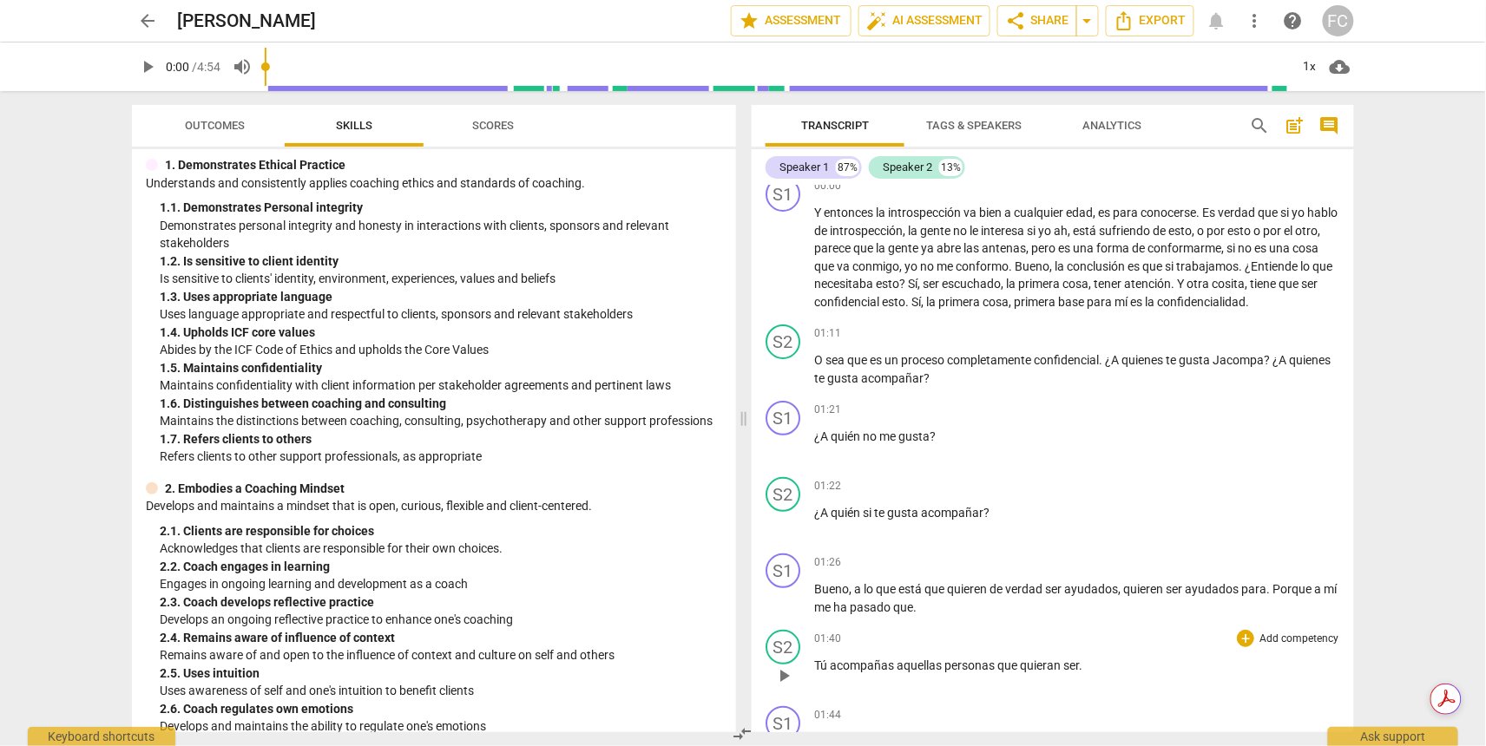
scroll to position [0, 0]
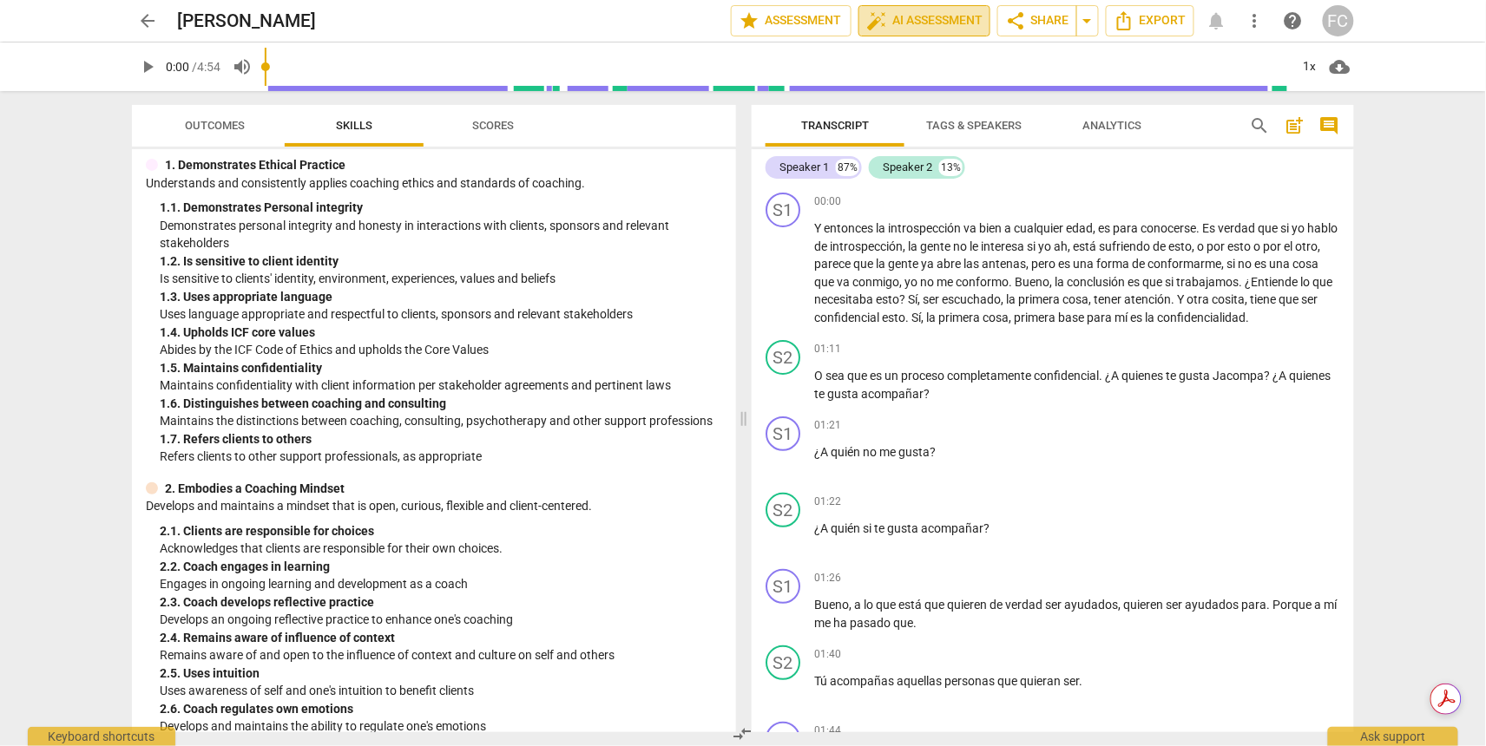
click at [941, 18] on span "auto_fix_high AI Assessment" at bounding box center [924, 20] width 116 height 21
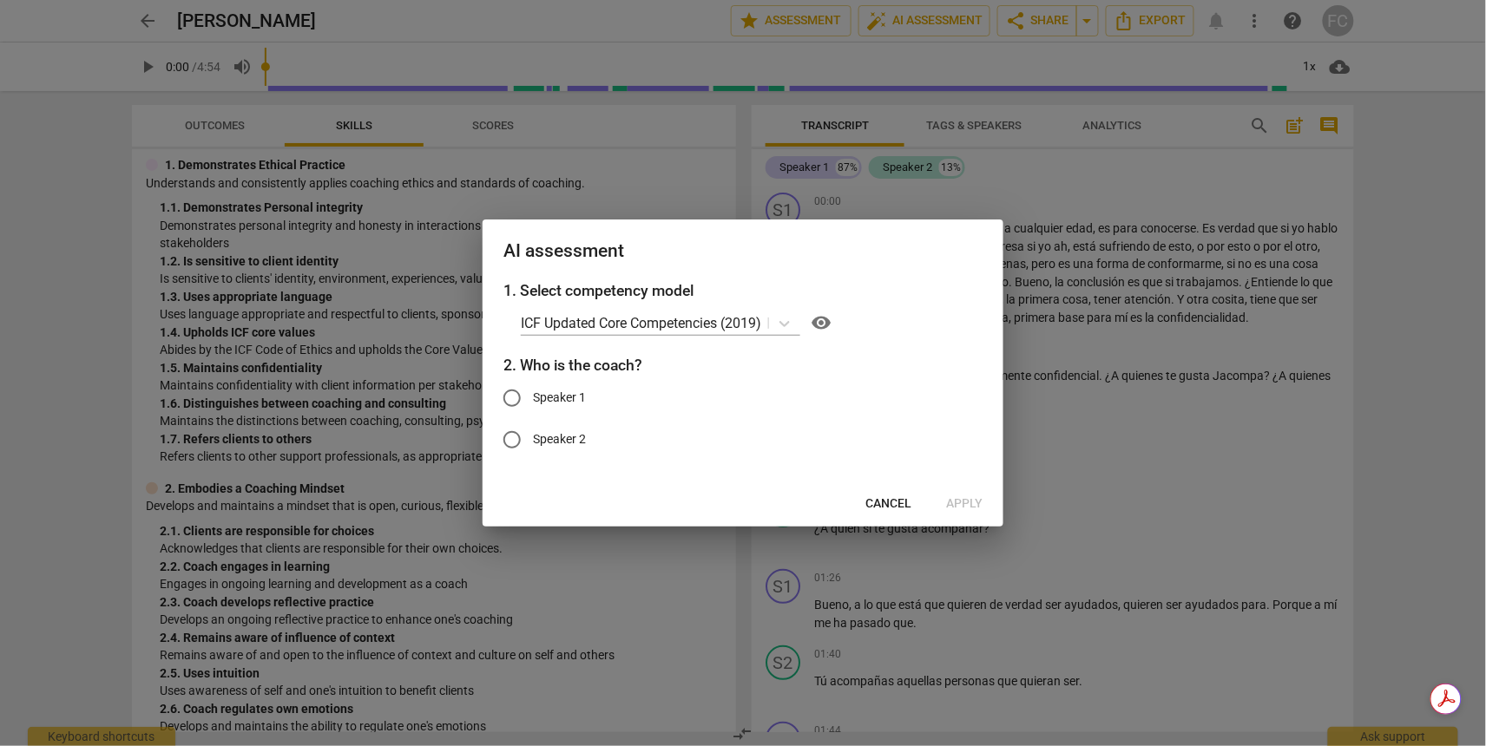
click at [514, 400] on input "Speaker 1" at bounding box center [512, 398] width 42 height 42
radio input "true"
click at [966, 505] on span "Apply" at bounding box center [964, 503] width 36 height 17
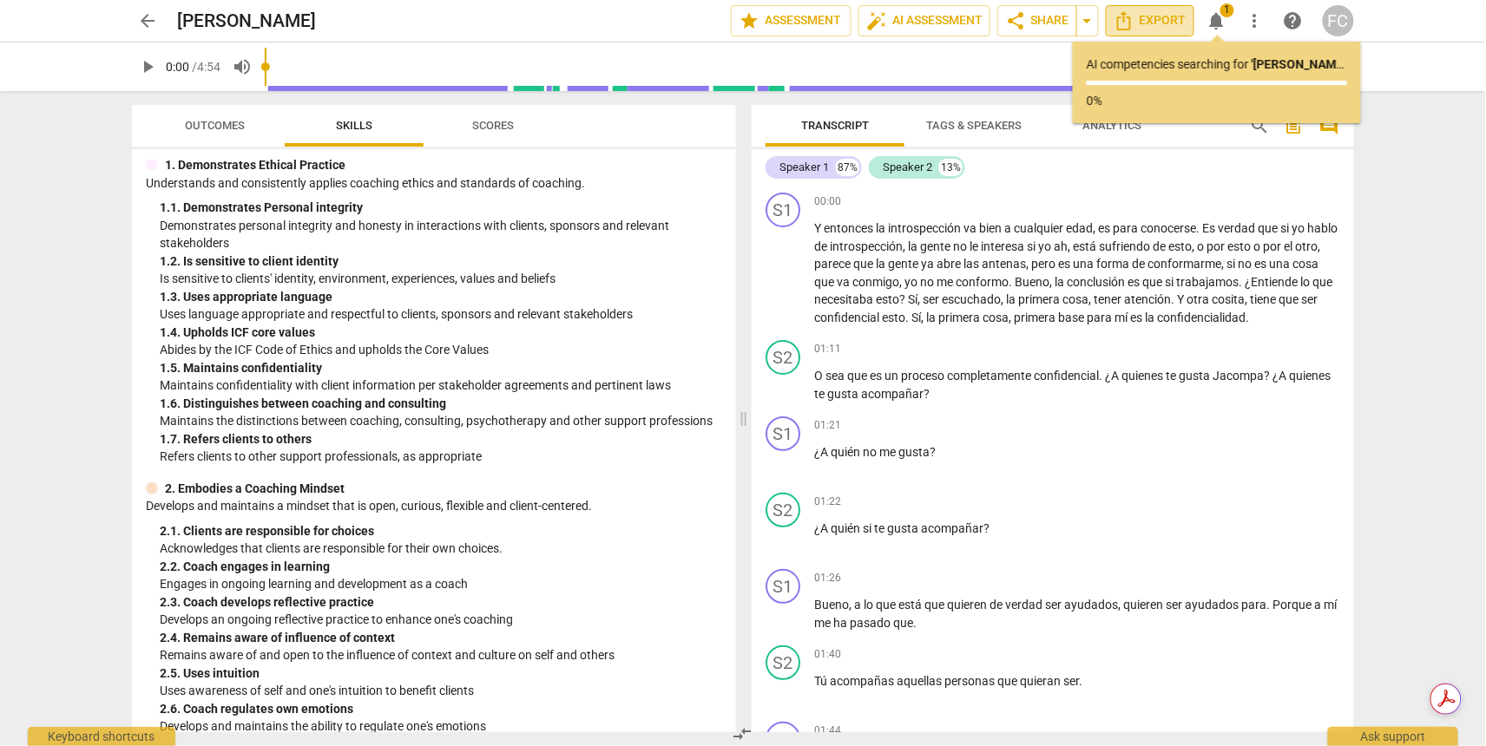
click at [1151, 20] on span "Export" at bounding box center [1149, 20] width 73 height 21
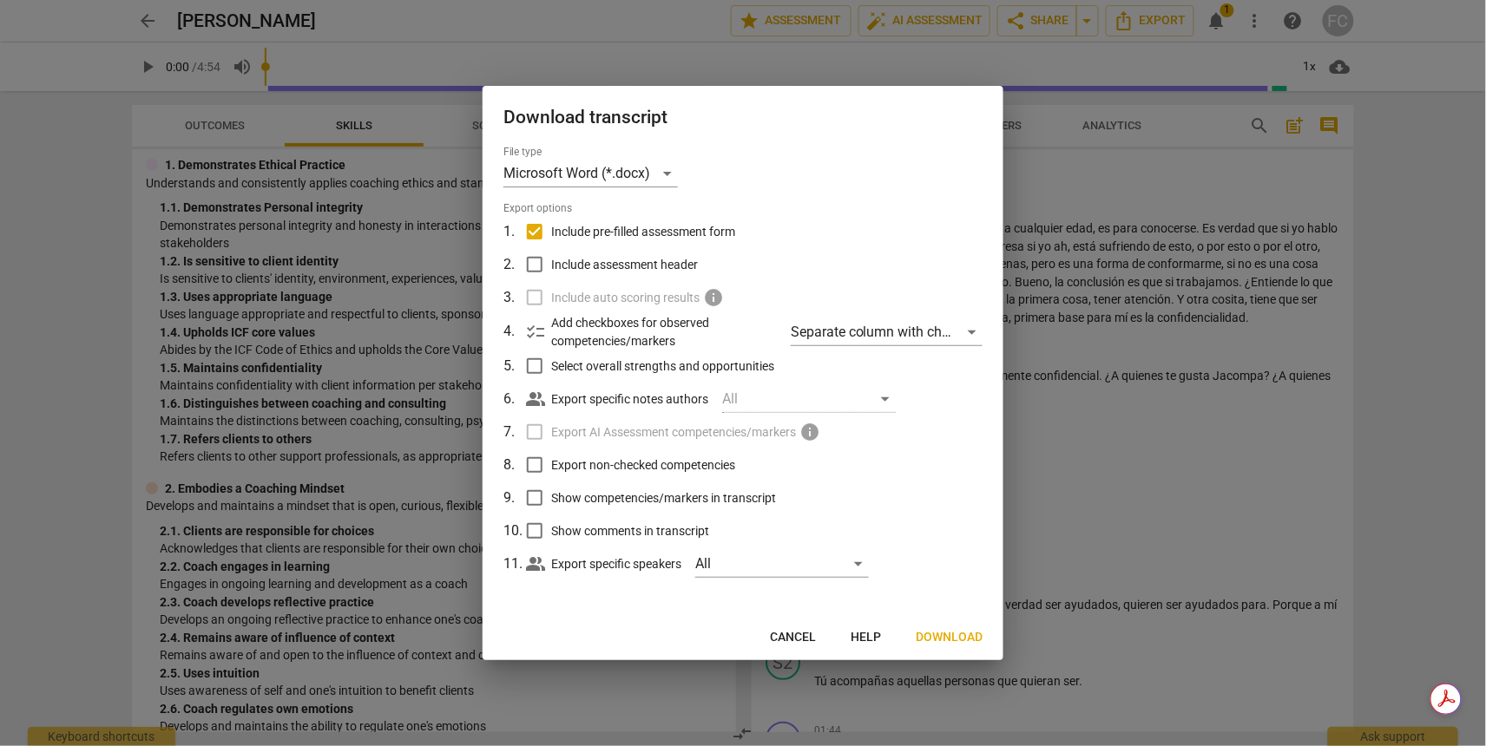
click at [659, 16] on div at bounding box center [743, 373] width 1486 height 746
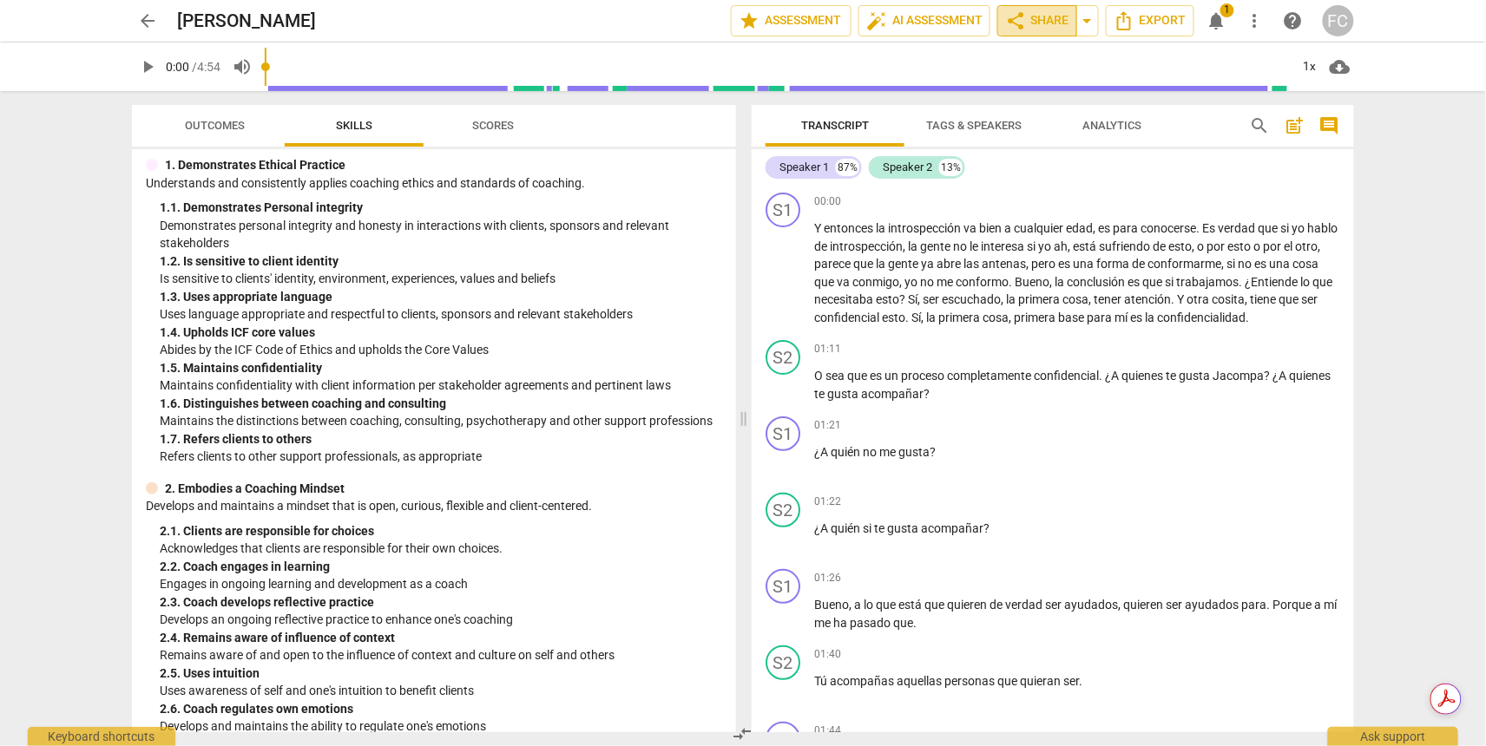
click at [1051, 17] on span "share Share" at bounding box center [1037, 20] width 64 height 21
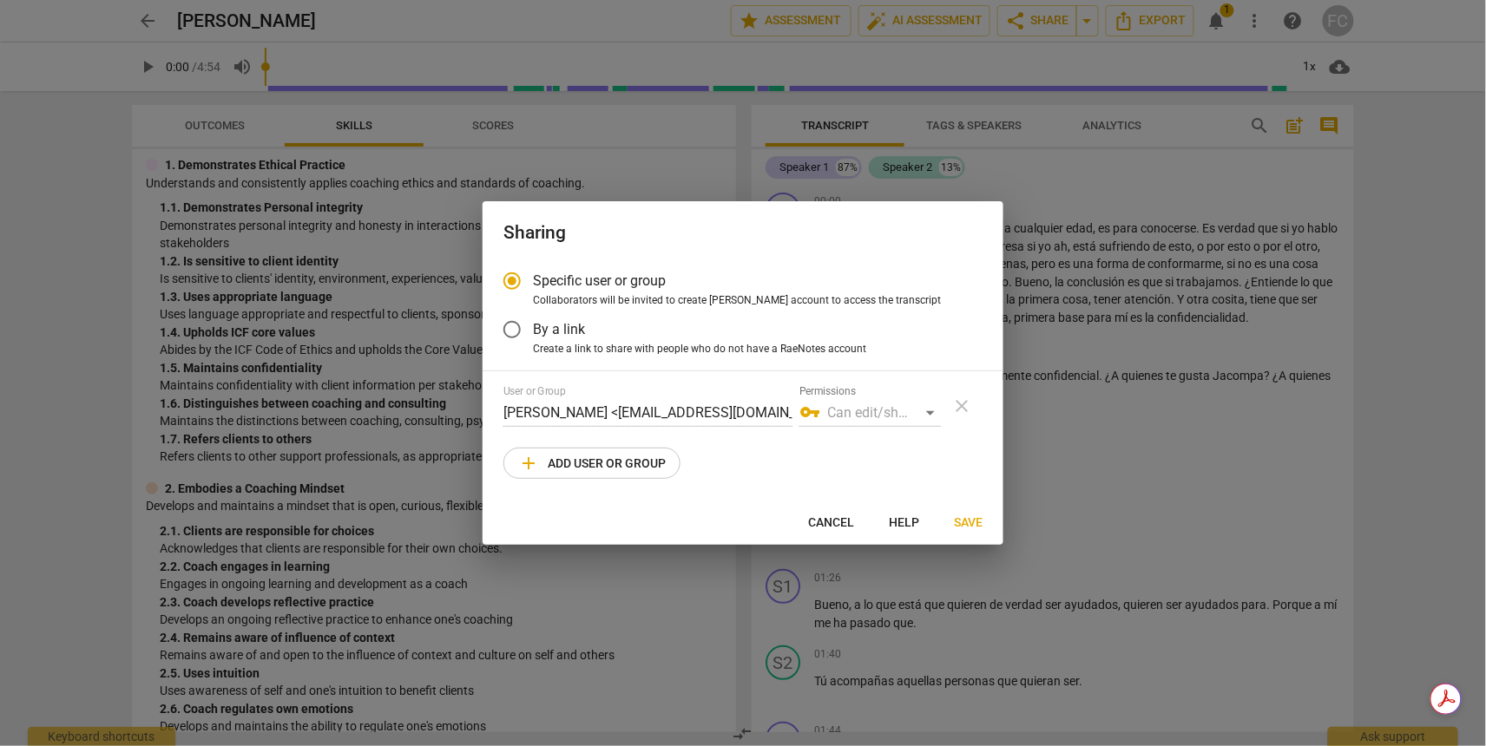
drag, startPoint x: 823, startPoint y: 528, endPoint x: 834, endPoint y: 479, distance: 49.9
click at [823, 528] on span "Cancel" at bounding box center [831, 523] width 46 height 17
radio input "false"
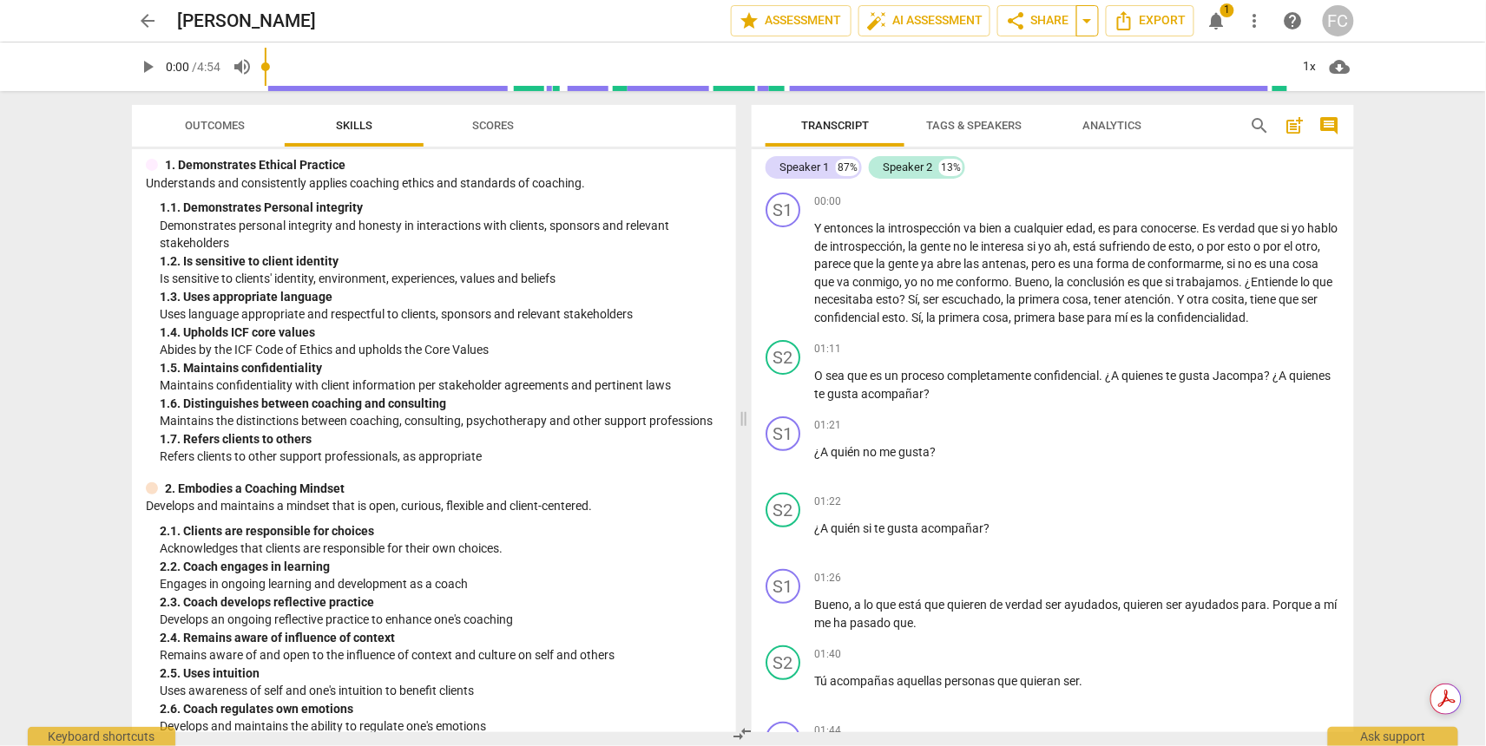
click at [1085, 18] on span "arrow_drop_down" at bounding box center [1087, 20] width 21 height 21
click at [1051, 16] on span "share Share" at bounding box center [1037, 20] width 64 height 21
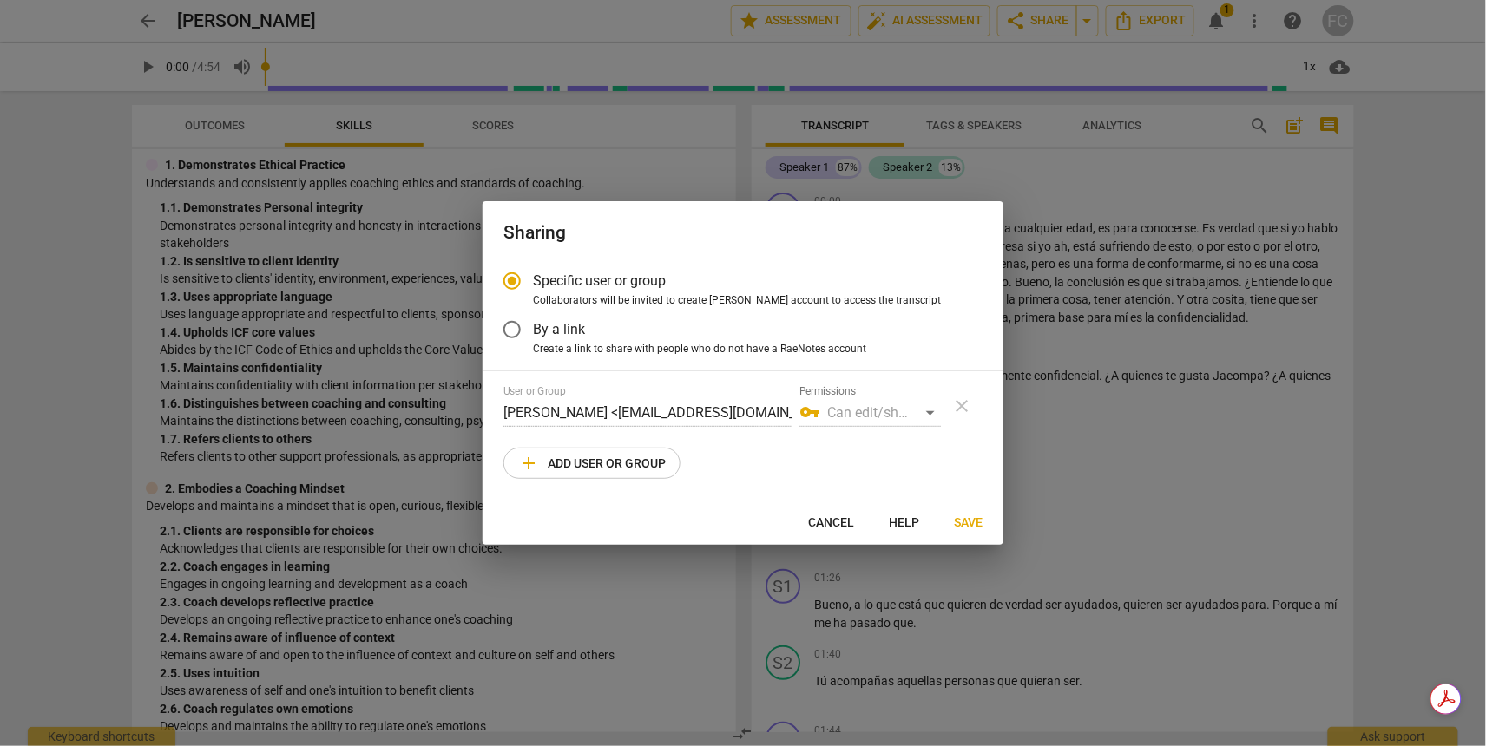
click at [926, 410] on div "vpn_key Can edit/share" at bounding box center [869, 413] width 141 height 28
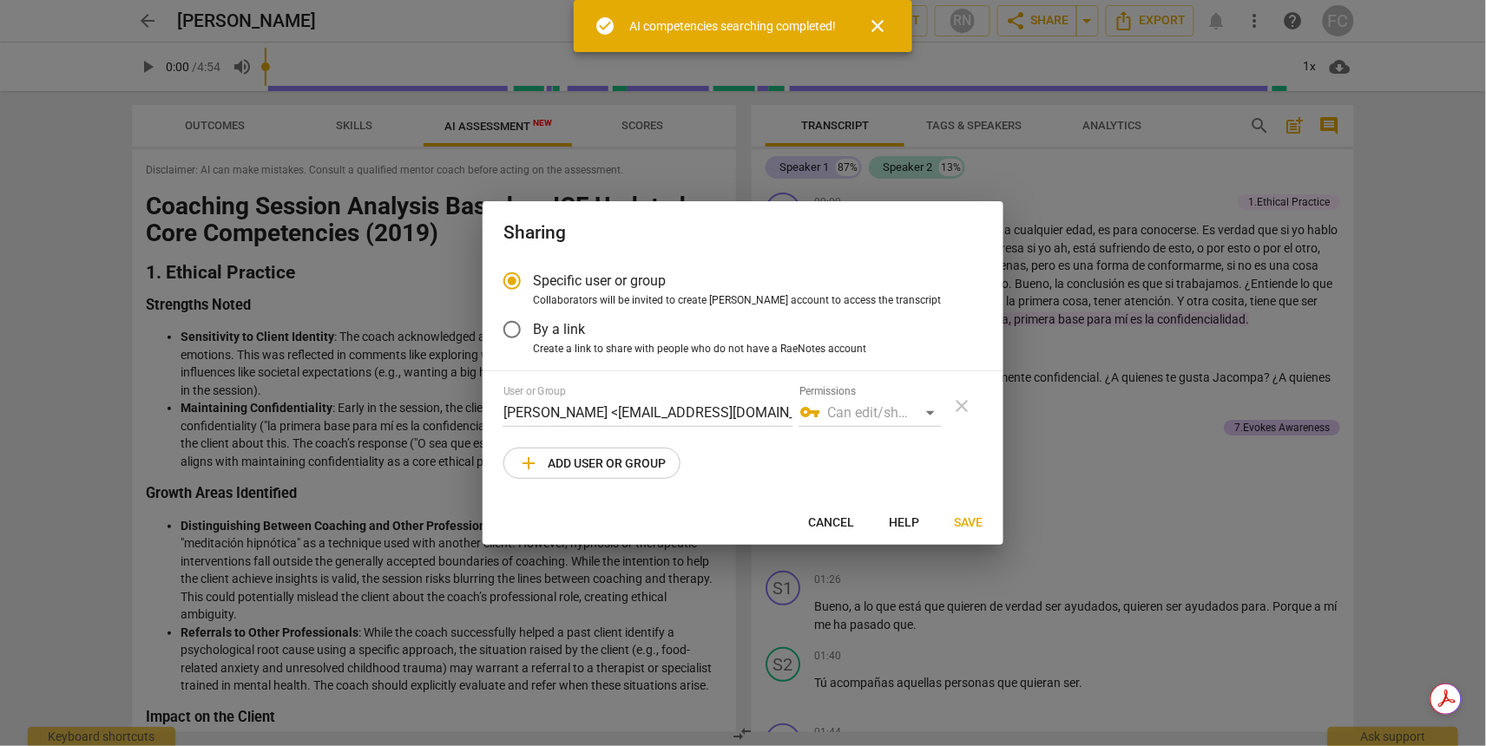
click at [882, 26] on span "close" at bounding box center [877, 26] width 21 height 21
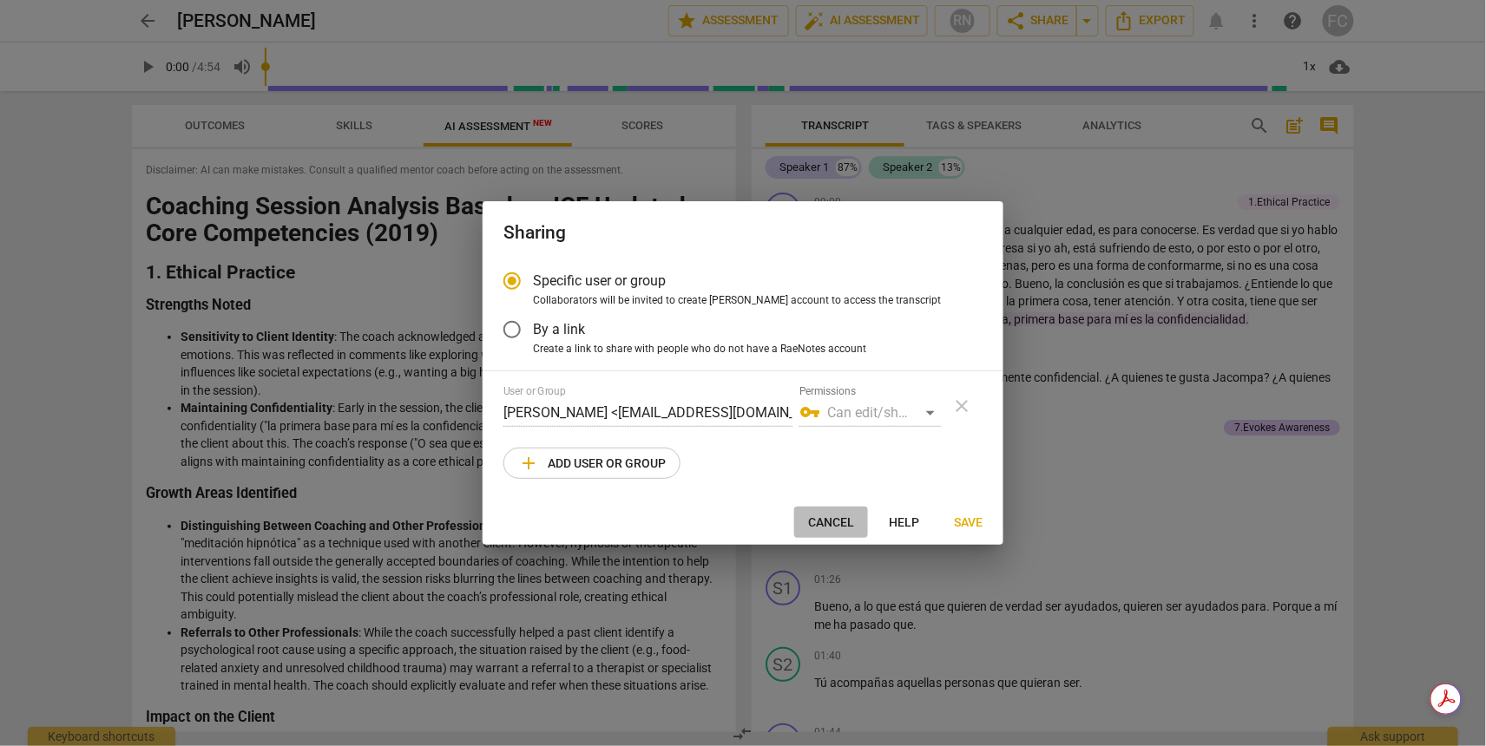
click at [833, 524] on span "Cancel" at bounding box center [831, 523] width 46 height 17
radio input "false"
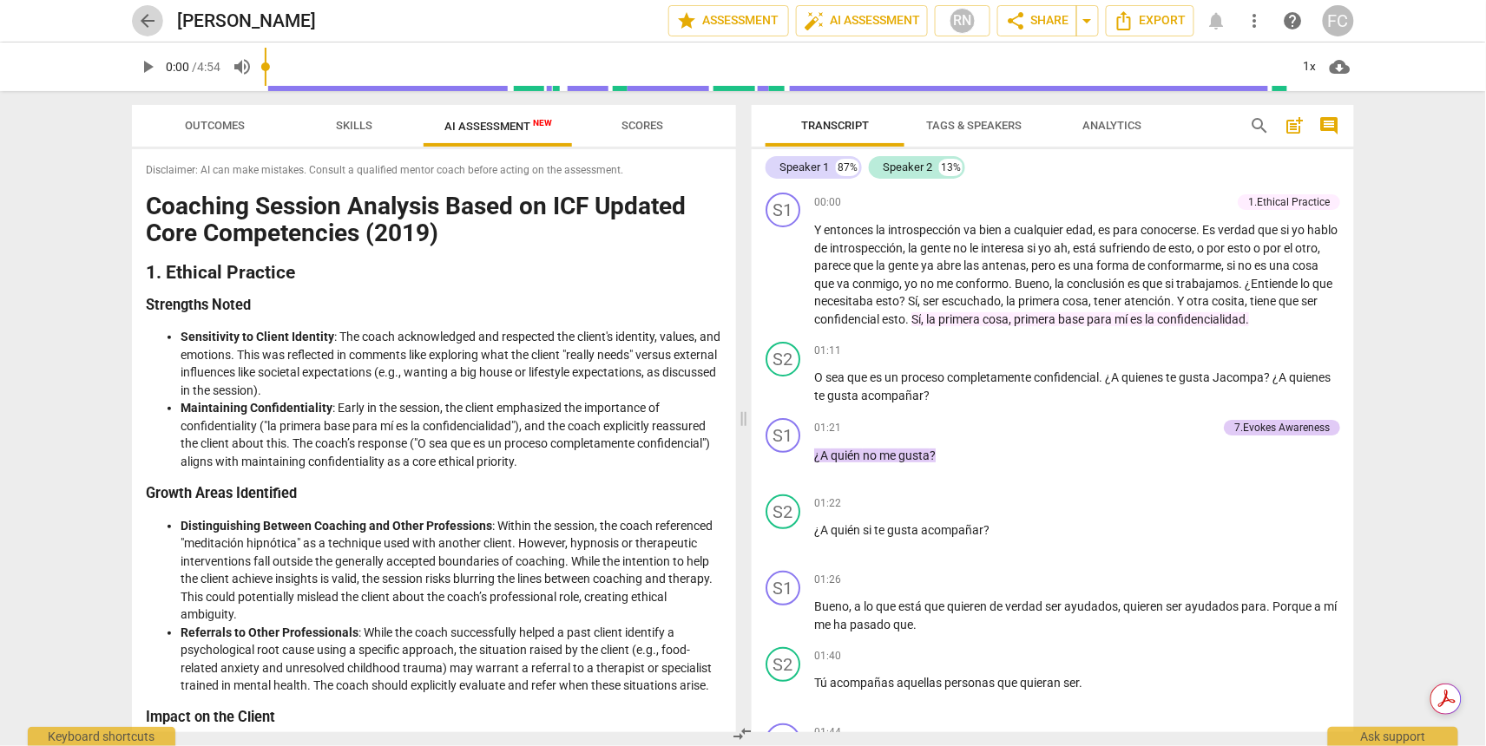
click at [146, 18] on span "arrow_back" at bounding box center [147, 20] width 21 height 21
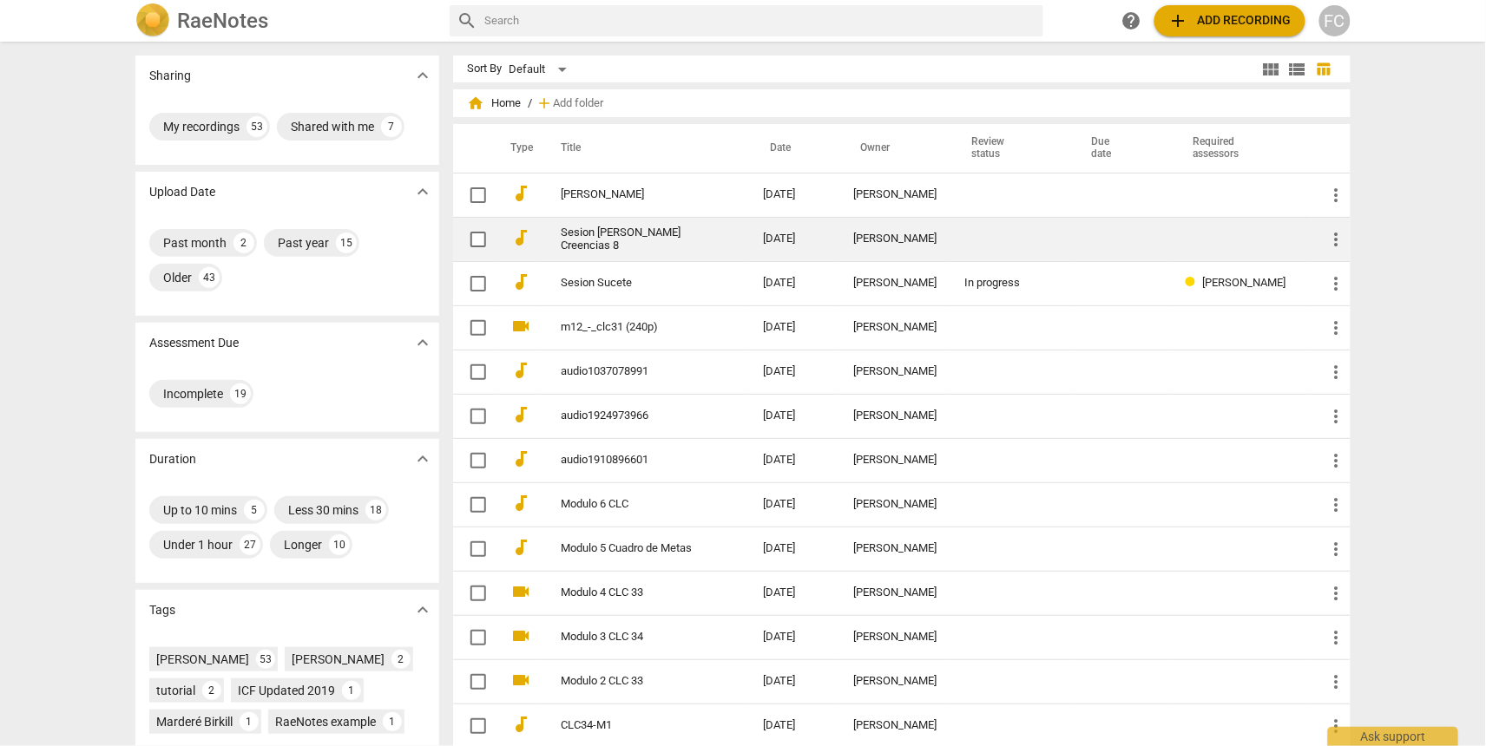
click at [586, 239] on link "Sesion [PERSON_NAME] Creencias 8" at bounding box center [631, 239] width 140 height 26
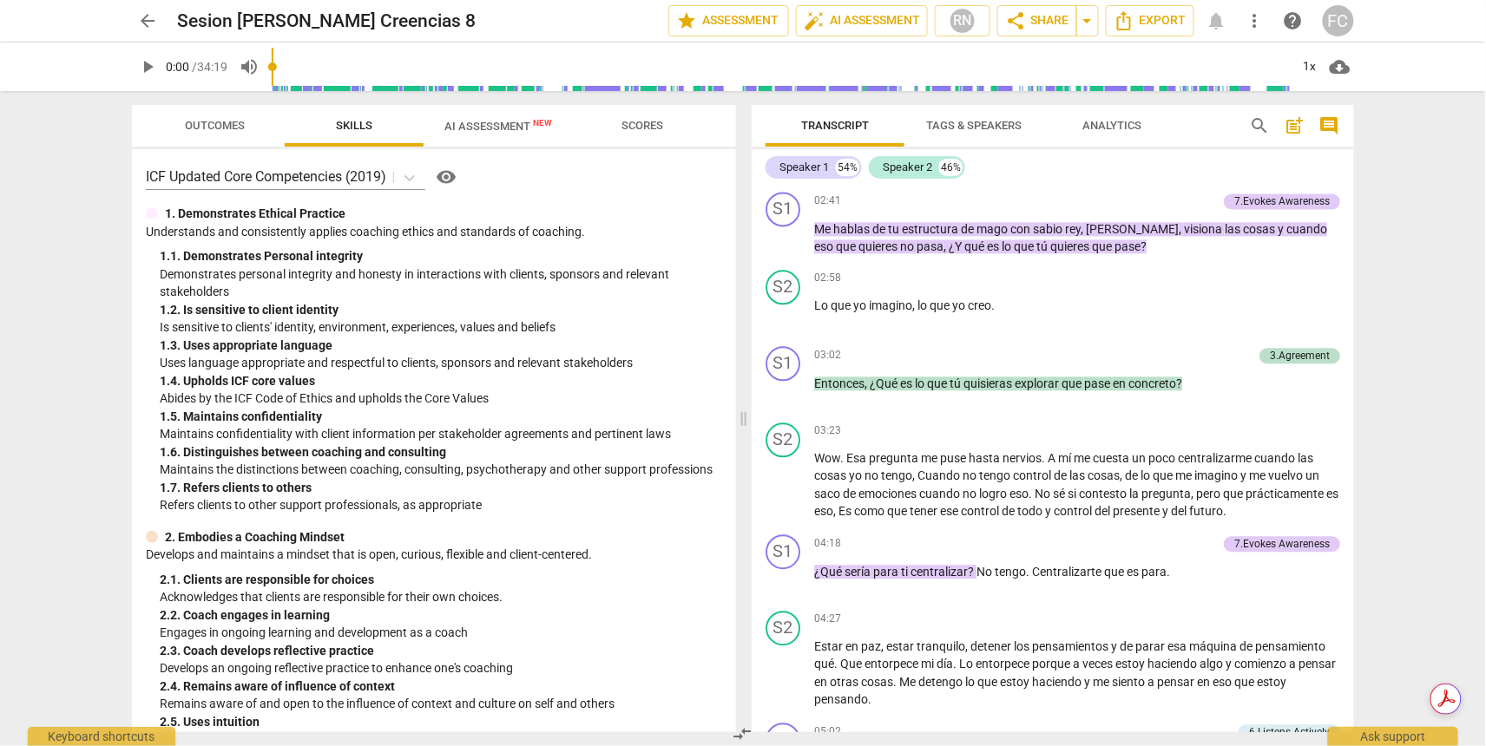
scroll to position [1232, 0]
